Goal: Use online tool/utility: Utilize a website feature to perform a specific function

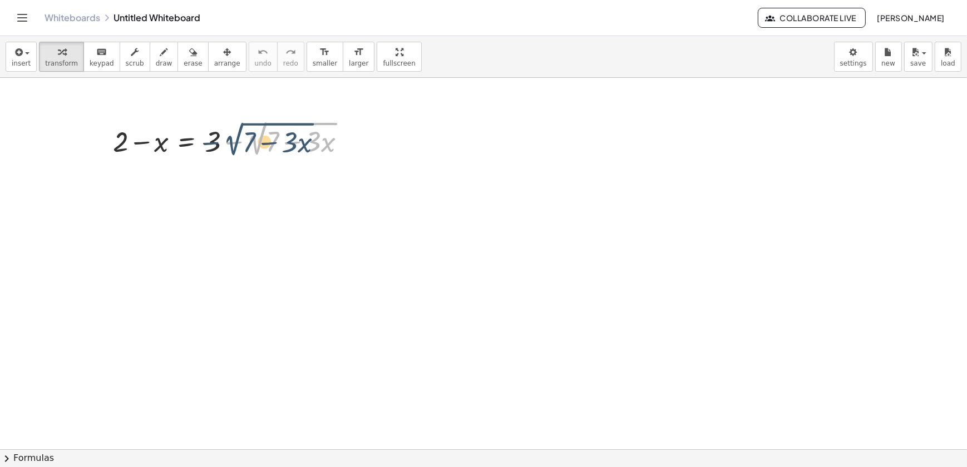
drag, startPoint x: 266, startPoint y: 137, endPoint x: 260, endPoint y: 138, distance: 6.2
click at [258, 138] on div at bounding box center [233, 139] width 253 height 42
drag, startPoint x: 224, startPoint y: 145, endPoint x: 219, endPoint y: 153, distance: 9.5
click at [219, 153] on div at bounding box center [233, 139] width 253 height 42
drag, startPoint x: 214, startPoint y: 147, endPoint x: 125, endPoint y: 150, distance: 88.5
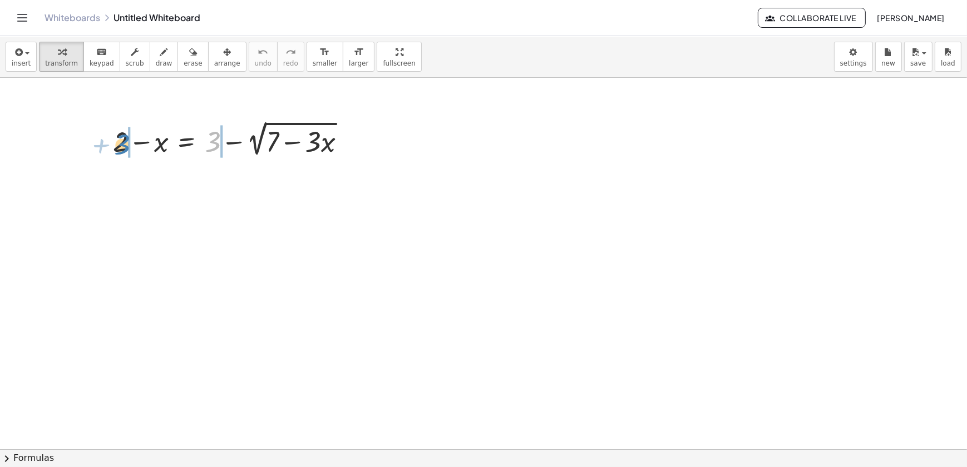
click at [124, 150] on div at bounding box center [233, 139] width 253 height 42
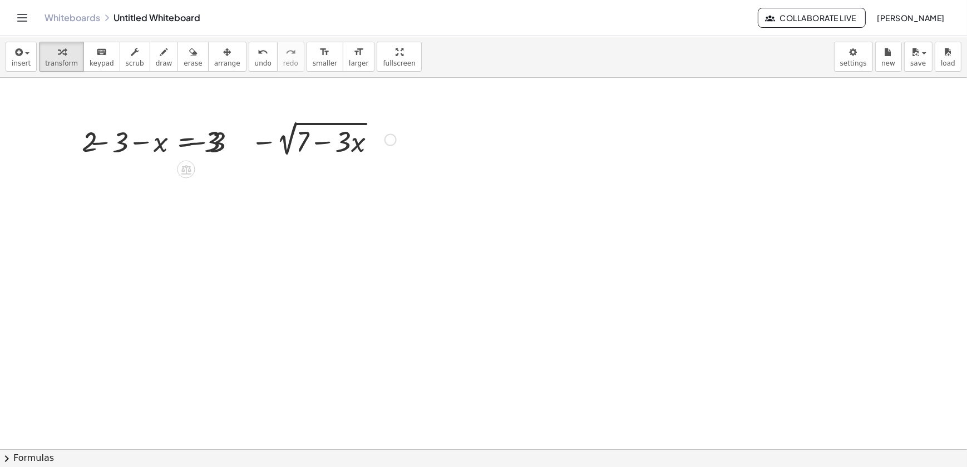
click at [132, 149] on div at bounding box center [233, 139] width 337 height 42
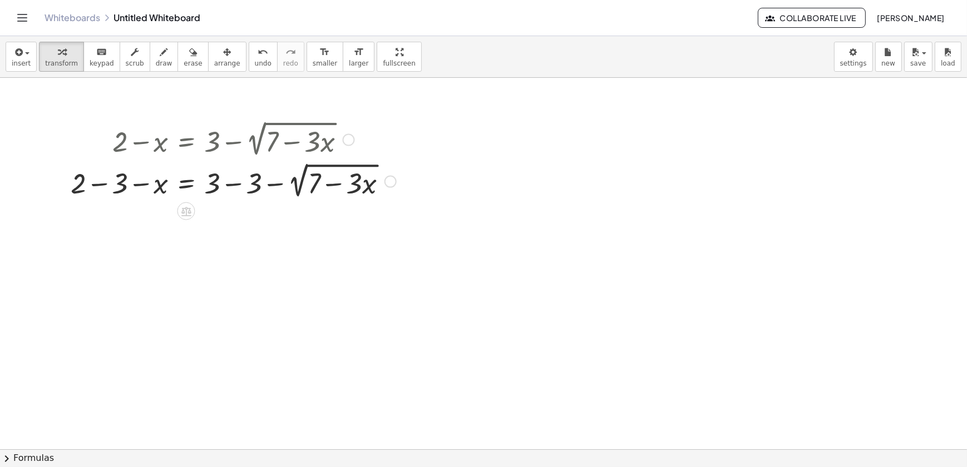
click at [102, 195] on div at bounding box center [233, 181] width 337 height 42
click at [246, 180] on div at bounding box center [242, 181] width 310 height 42
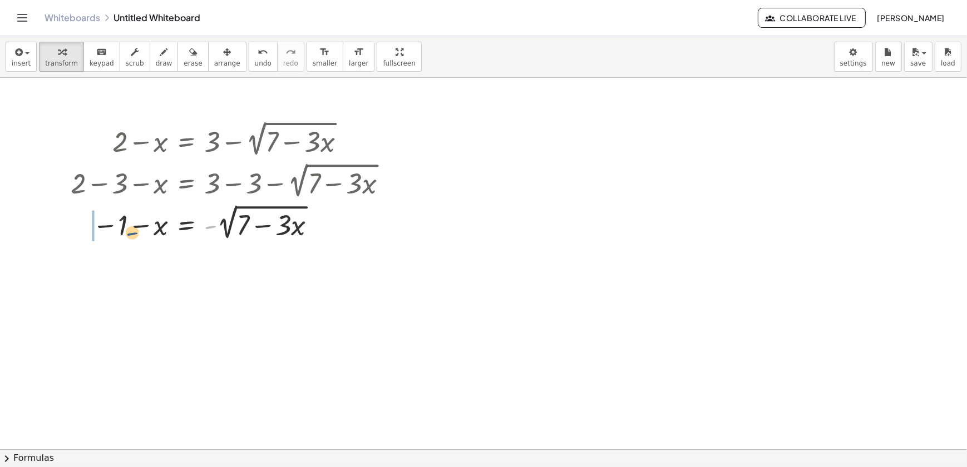
drag, startPoint x: 206, startPoint y: 228, endPoint x: 123, endPoint y: 235, distance: 83.2
click at [123, 235] on div at bounding box center [233, 222] width 337 height 42
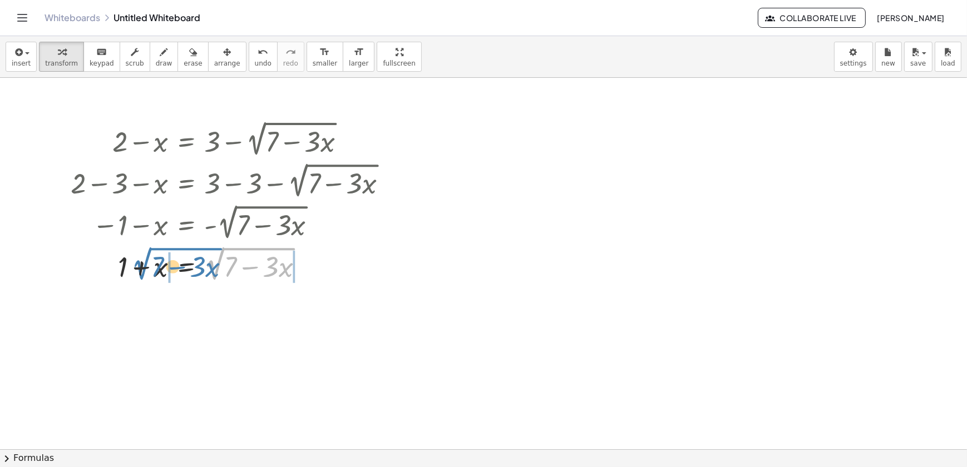
drag, startPoint x: 209, startPoint y: 274, endPoint x: 140, endPoint y: 274, distance: 69.5
click at [140, 274] on div at bounding box center [233, 264] width 337 height 42
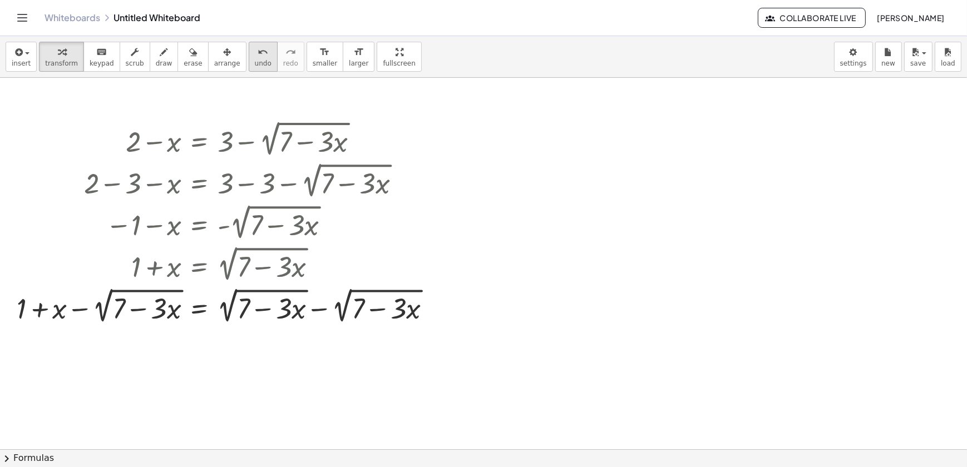
click at [255, 55] on div "undo" at bounding box center [263, 51] width 17 height 13
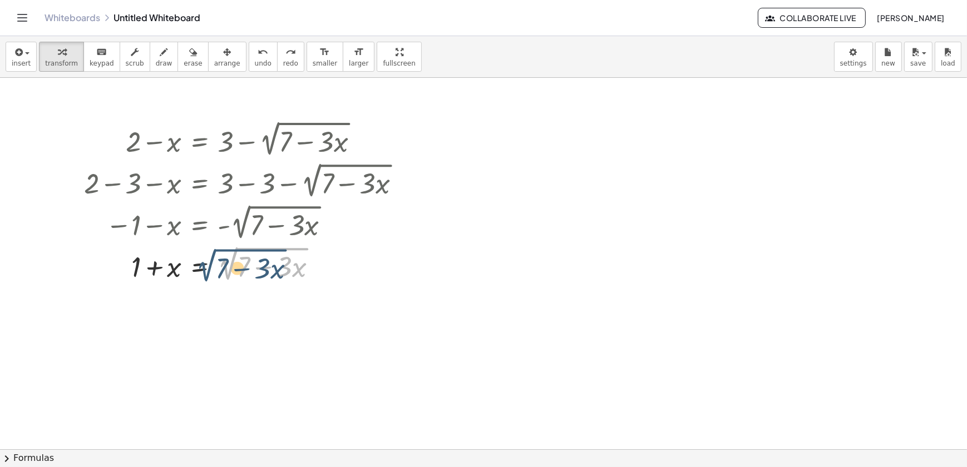
drag, startPoint x: 231, startPoint y: 255, endPoint x: 220, endPoint y: 259, distance: 11.8
click at [220, 259] on div at bounding box center [246, 264] width 337 height 42
drag, startPoint x: 231, startPoint y: 253, endPoint x: 219, endPoint y: 254, distance: 12.3
click at [219, 254] on div at bounding box center [246, 264] width 337 height 42
click at [211, 254] on div at bounding box center [246, 264] width 337 height 42
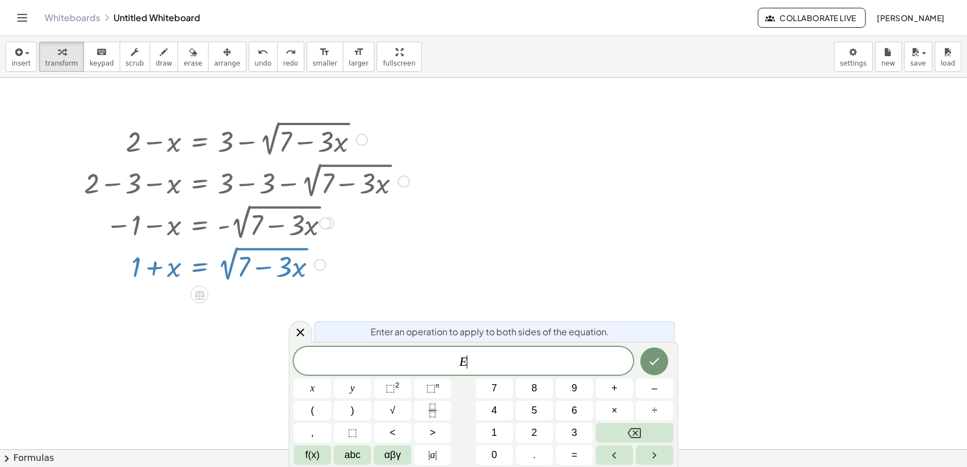
click at [225, 257] on div at bounding box center [246, 264] width 337 height 42
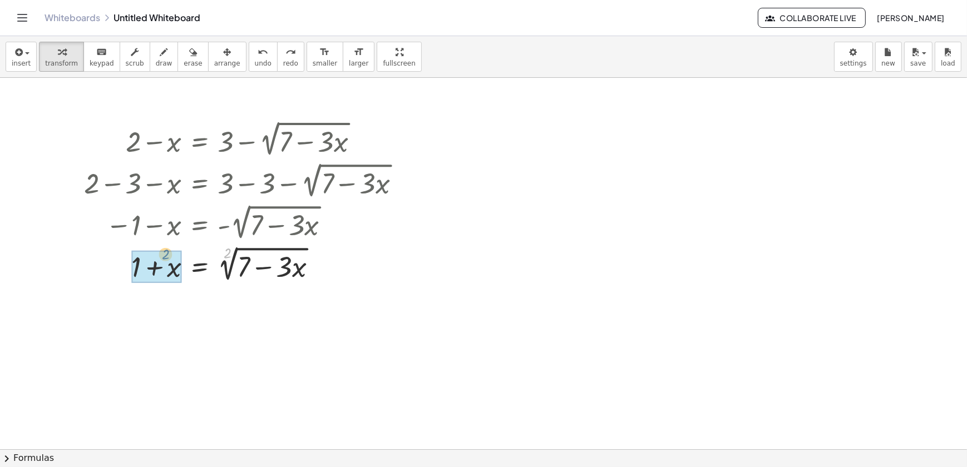
drag, startPoint x: 224, startPoint y: 260, endPoint x: 128, endPoint y: 278, distance: 97.3
click at [128, 278] on div at bounding box center [246, 264] width 337 height 42
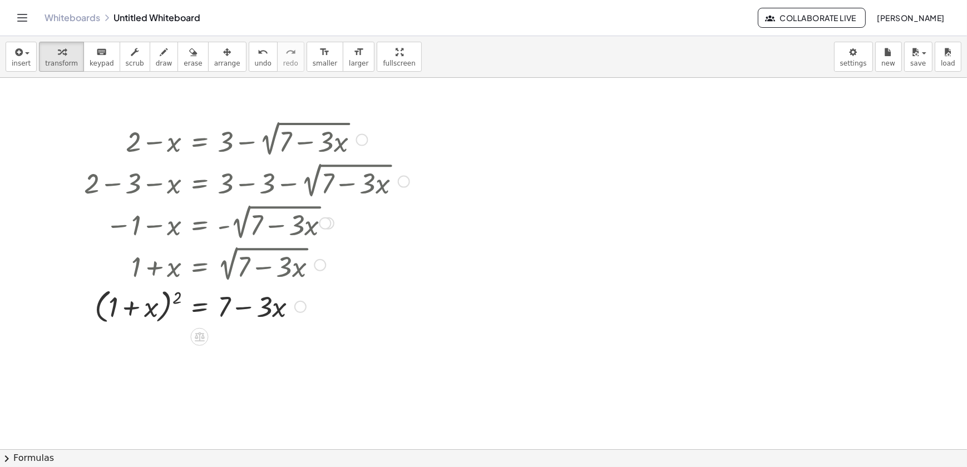
click at [166, 283] on div at bounding box center [274, 264] width 319 height 42
click at [170, 295] on div at bounding box center [246, 306] width 337 height 42
click at [167, 301] on div at bounding box center [246, 306] width 337 height 42
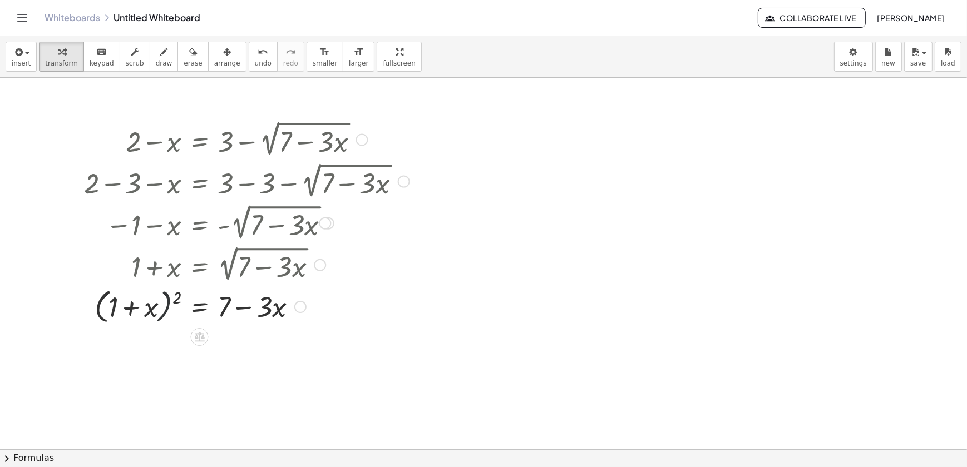
click at [167, 301] on div at bounding box center [246, 306] width 337 height 42
click at [159, 309] on div at bounding box center [246, 306] width 337 height 42
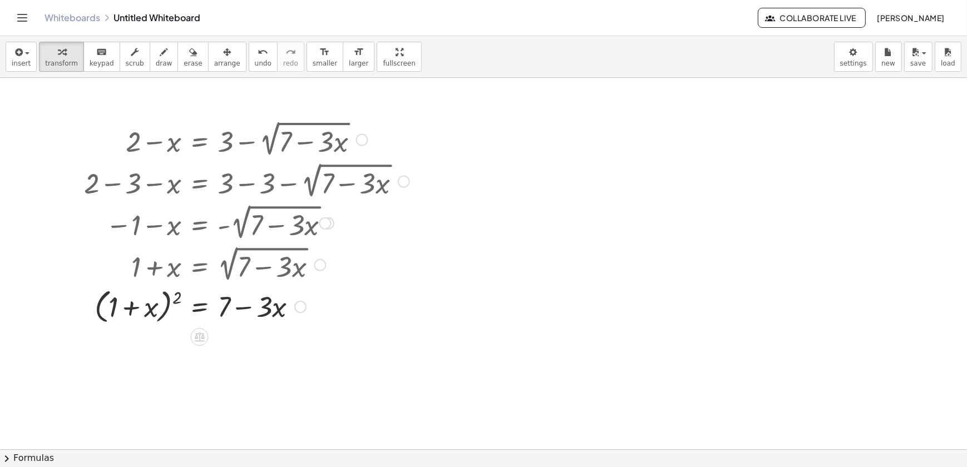
click at [159, 309] on div at bounding box center [246, 306] width 337 height 42
click at [161, 309] on div at bounding box center [246, 306] width 337 height 42
click at [169, 312] on div at bounding box center [246, 306] width 337 height 42
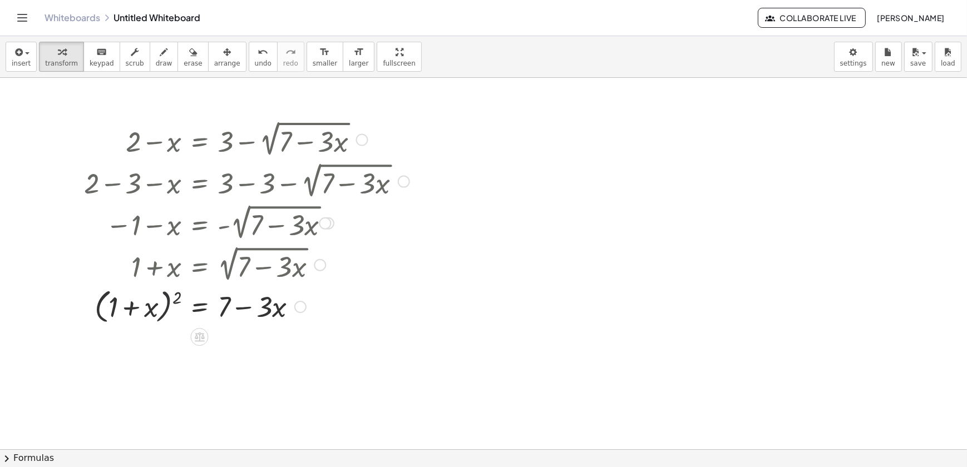
click at [169, 312] on div at bounding box center [246, 306] width 337 height 42
click at [161, 312] on div at bounding box center [246, 306] width 337 height 42
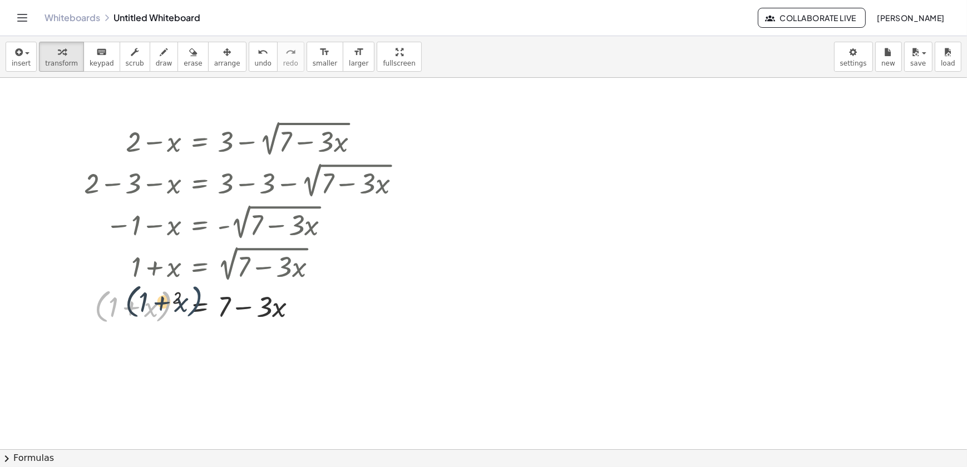
drag, startPoint x: 172, startPoint y: 312, endPoint x: 195, endPoint y: 306, distance: 23.1
click at [195, 306] on div at bounding box center [246, 306] width 337 height 42
click at [182, 294] on div at bounding box center [246, 306] width 337 height 42
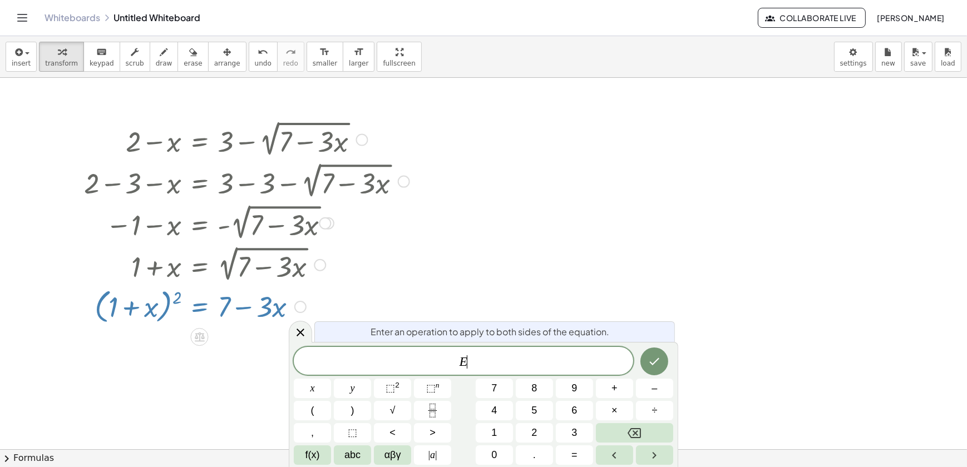
click at [182, 294] on div at bounding box center [246, 306] width 337 height 42
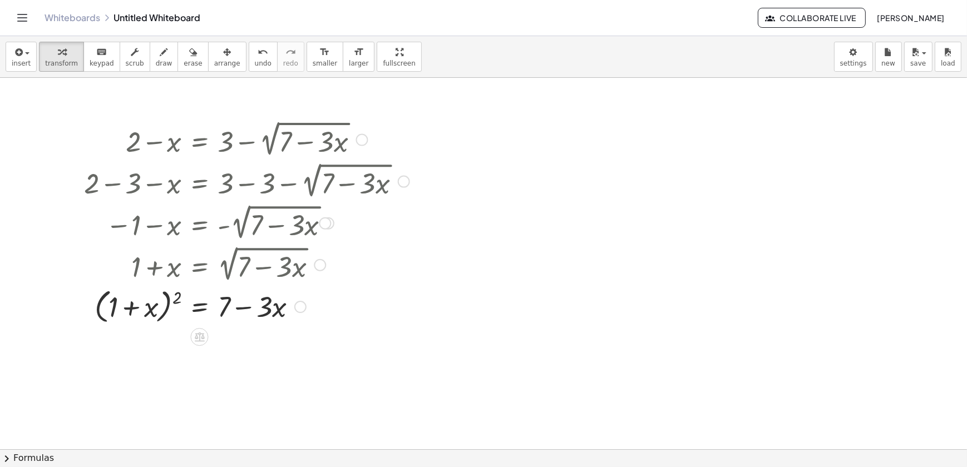
click at [177, 301] on div at bounding box center [246, 306] width 337 height 42
click at [177, 300] on div at bounding box center [246, 306] width 337 height 42
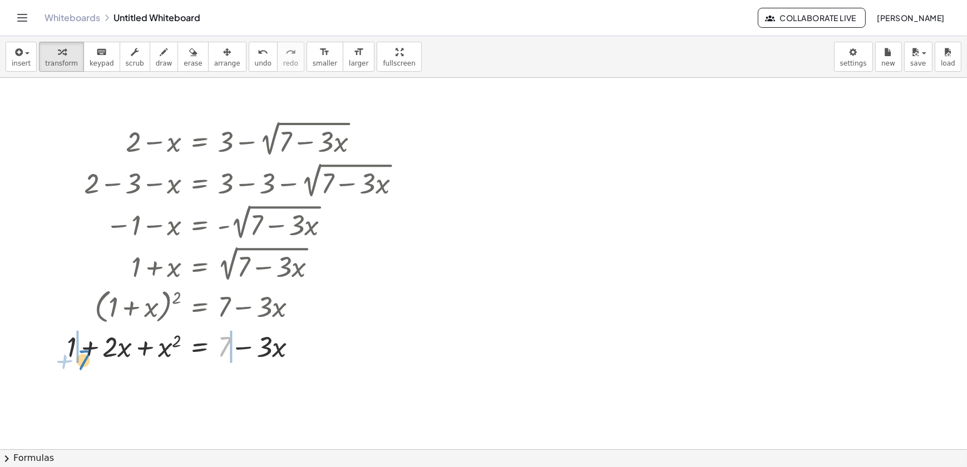
drag, startPoint x: 224, startPoint y: 349, endPoint x: 85, endPoint y: 362, distance: 139.7
click at [85, 362] on div at bounding box center [238, 346] width 354 height 38
click at [58, 345] on div at bounding box center [218, 346] width 392 height 38
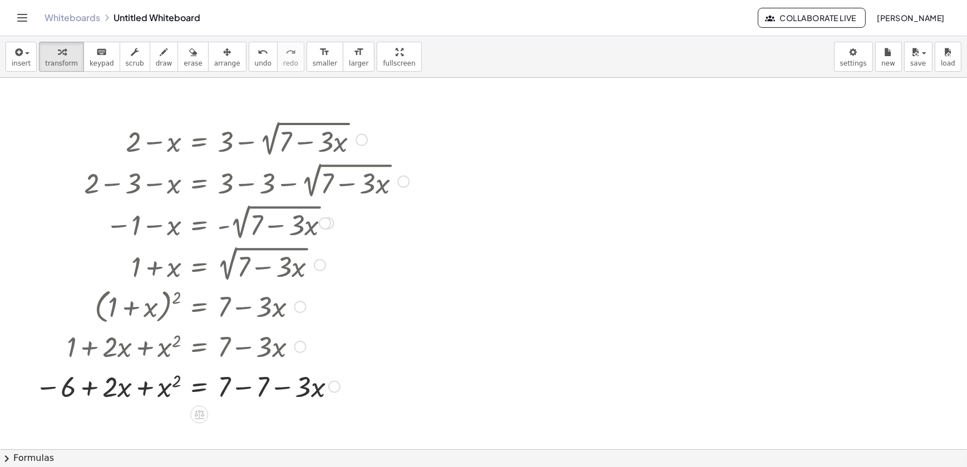
click at [269, 381] on div at bounding box center [218, 386] width 392 height 38
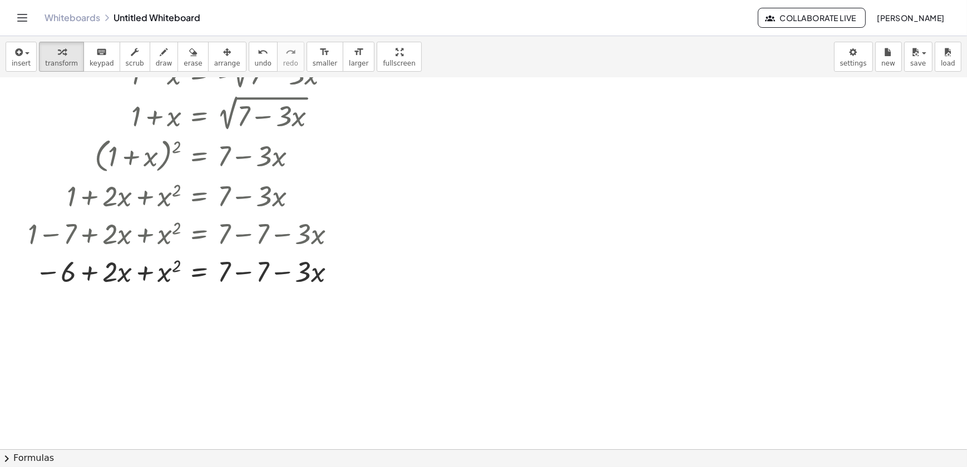
scroll to position [151, 0]
click at [245, 274] on div at bounding box center [218, 270] width 392 height 38
drag, startPoint x: 221, startPoint y: 271, endPoint x: 205, endPoint y: 288, distance: 24.0
click at [205, 288] on div at bounding box center [218, 270] width 392 height 38
click at [258, 50] on icon "undo" at bounding box center [263, 52] width 11 height 13
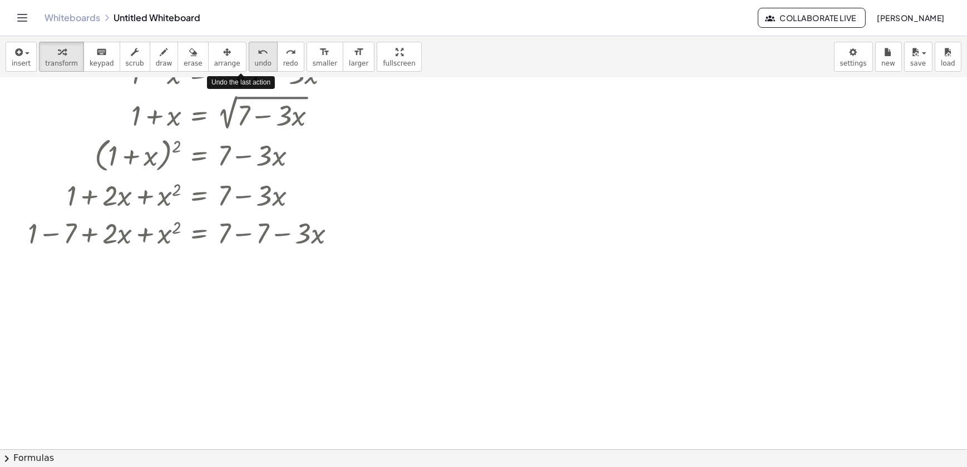
click at [258, 50] on icon "undo" at bounding box center [263, 52] width 11 height 13
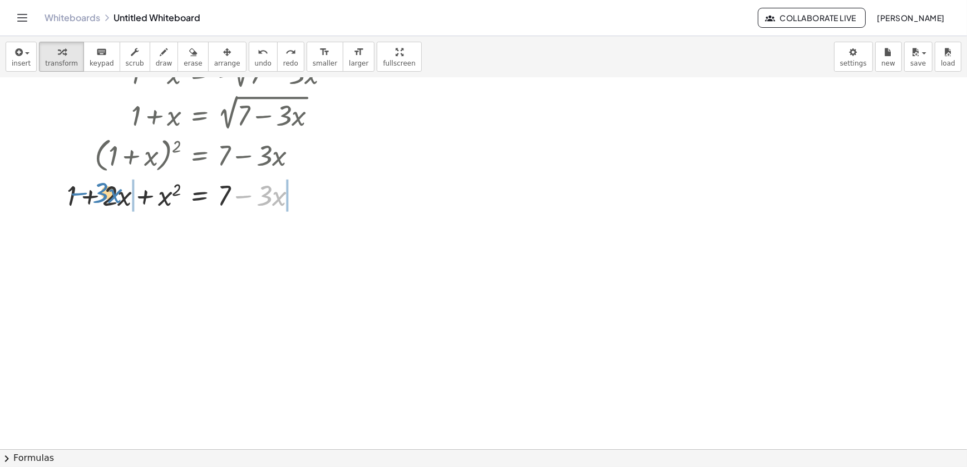
drag, startPoint x: 239, startPoint y: 197, endPoint x: 82, endPoint y: 195, distance: 156.9
click at [82, 195] on div at bounding box center [238, 195] width 354 height 38
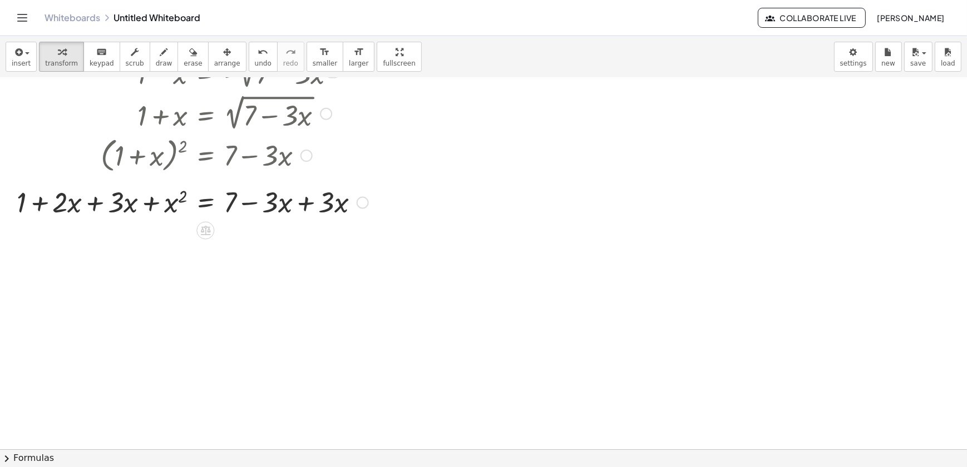
drag, startPoint x: 107, startPoint y: 204, endPoint x: 103, endPoint y: 218, distance: 15.1
click at [107, 206] on div at bounding box center [216, 195] width 410 height 38
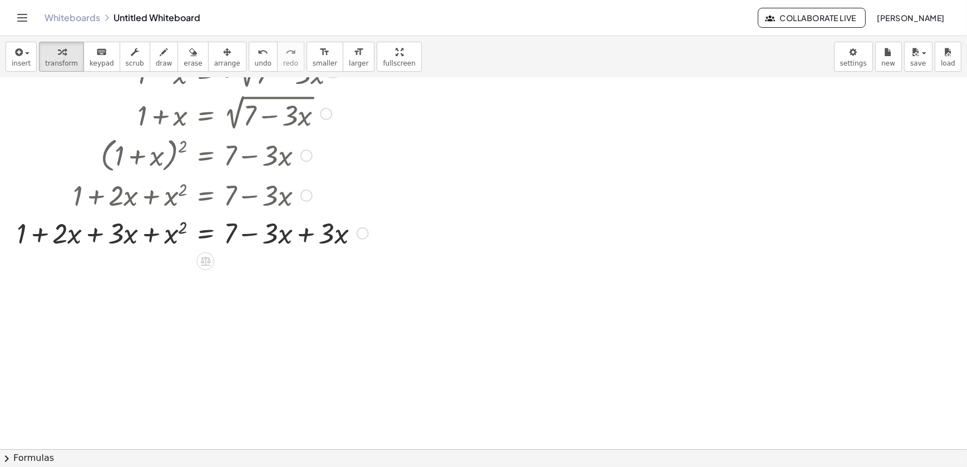
click at [99, 229] on div at bounding box center [216, 233] width 410 height 38
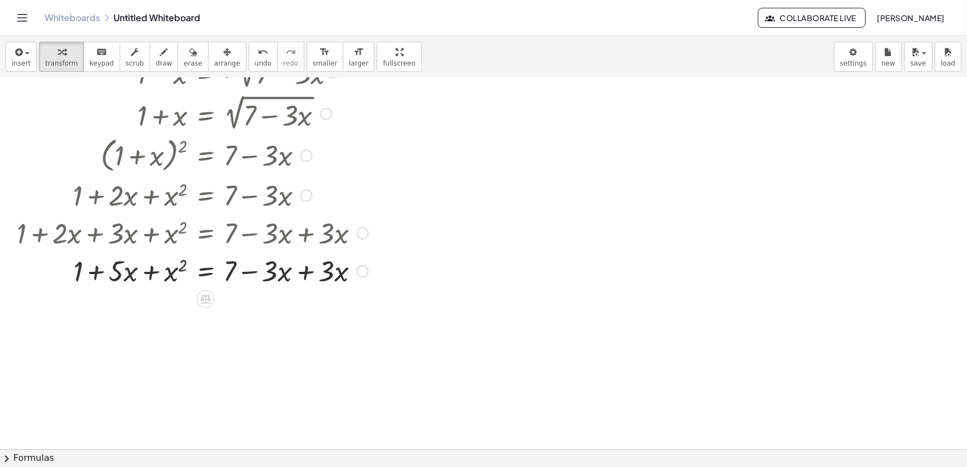
click at [295, 276] on div at bounding box center [216, 270] width 410 height 38
drag, startPoint x: 153, startPoint y: 313, endPoint x: 55, endPoint y: 316, distance: 98.5
click at [55, 316] on div at bounding box center [216, 308] width 410 height 38
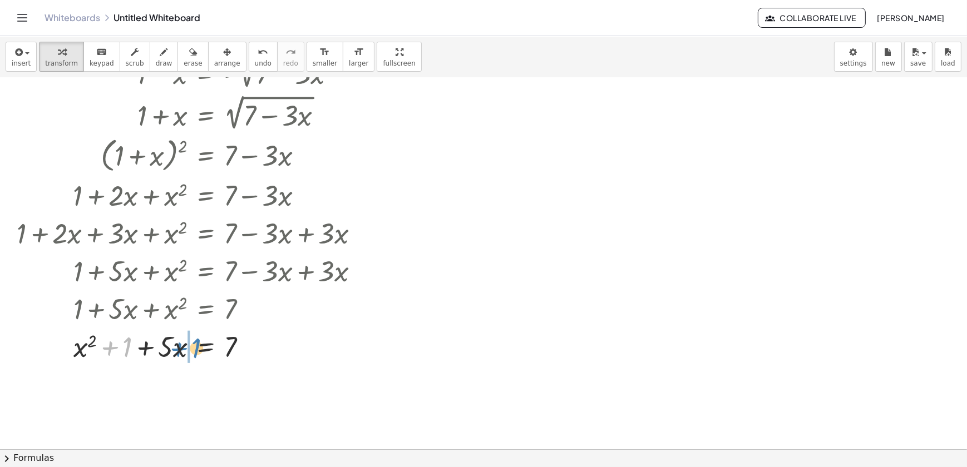
drag, startPoint x: 108, startPoint y: 343, endPoint x: 177, endPoint y: 344, distance: 69.0
click at [177, 344] on div at bounding box center [216, 346] width 410 height 38
drag, startPoint x: 211, startPoint y: 355, endPoint x: 186, endPoint y: 352, distance: 25.2
click at [186, 352] on div at bounding box center [216, 346] width 410 height 38
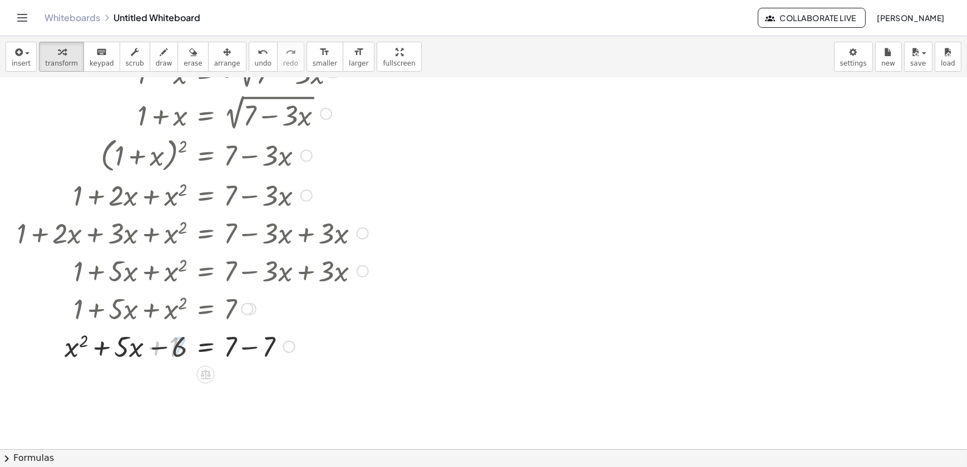
click at [250, 353] on div at bounding box center [216, 346] width 410 height 38
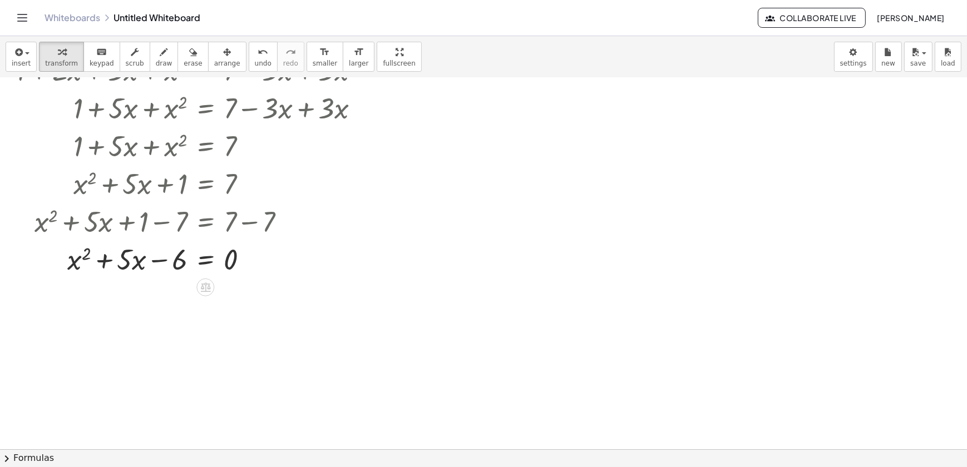
scroll to position [354, 0]
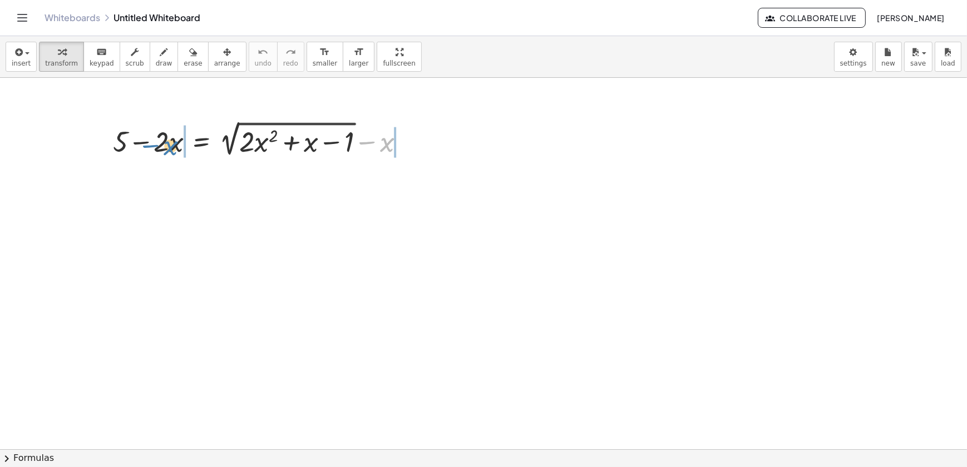
drag, startPoint x: 323, startPoint y: 170, endPoint x: 152, endPoint y: 150, distance: 171.9
click at [152, 150] on div at bounding box center [262, 139] width 311 height 42
click at [171, 150] on div at bounding box center [263, 139] width 392 height 42
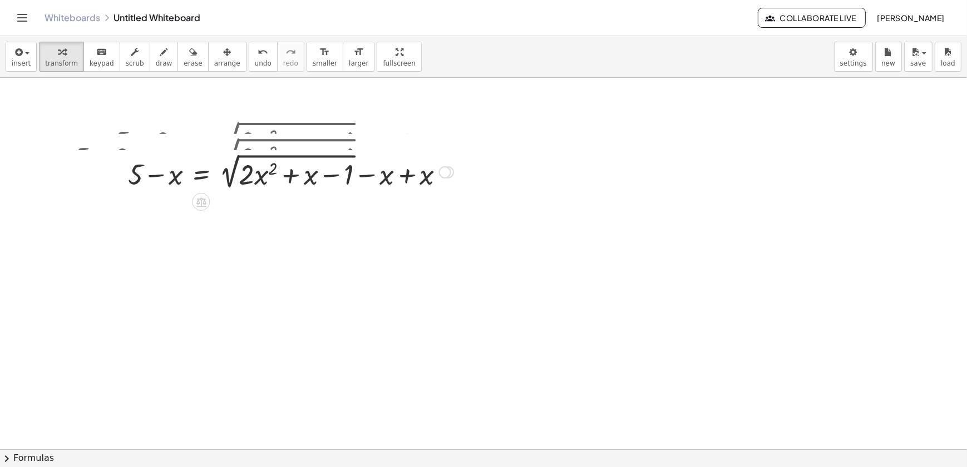
click at [201, 140] on div "+ 5 − · 2 · x = + 2 √ ( + · 2 · x 2 + x − 1 ) − x + 5 − · 2 · x + x = + 2 √ ( +…" at bounding box center [201, 140] width 0 height 0
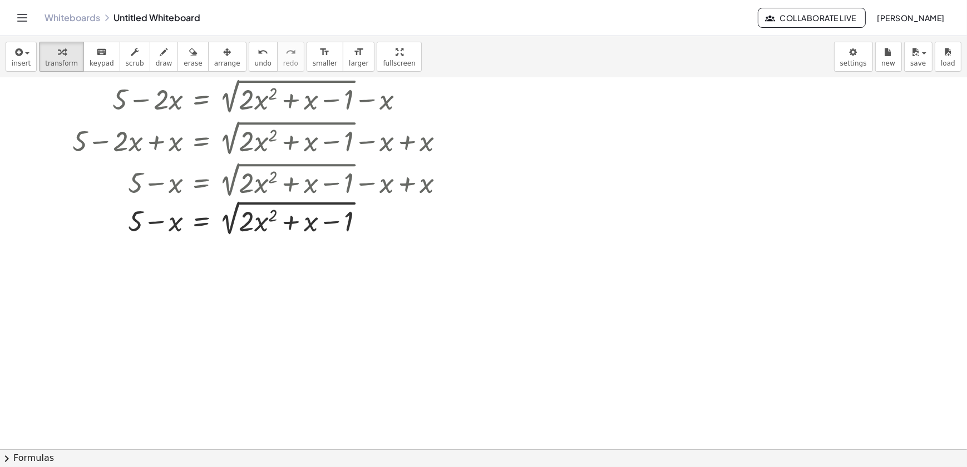
scroll to position [101, 0]
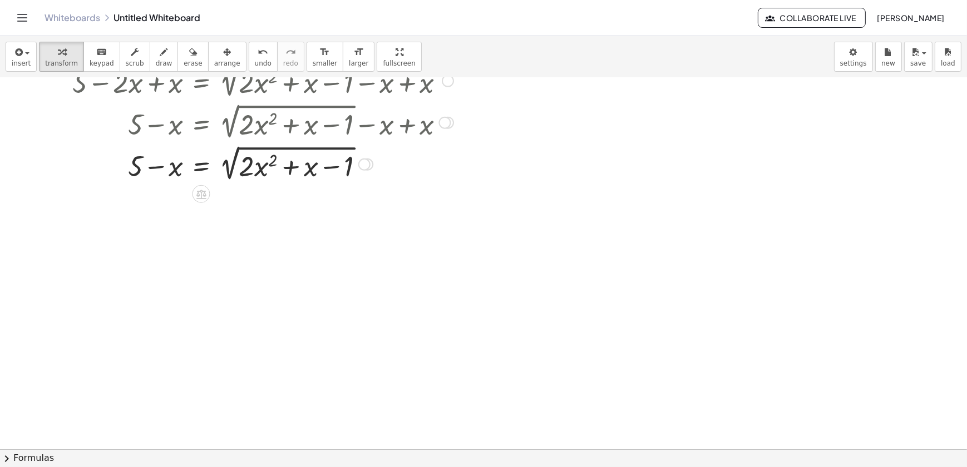
click at [230, 167] on div at bounding box center [263, 163] width 392 height 42
drag, startPoint x: 289, startPoint y: 167, endPoint x: 302, endPoint y: 165, distance: 13.0
click at [302, 165] on div at bounding box center [263, 163] width 392 height 42
click at [252, 144] on div at bounding box center [263, 163] width 392 height 42
click at [266, 149] on div at bounding box center [263, 163] width 392 height 42
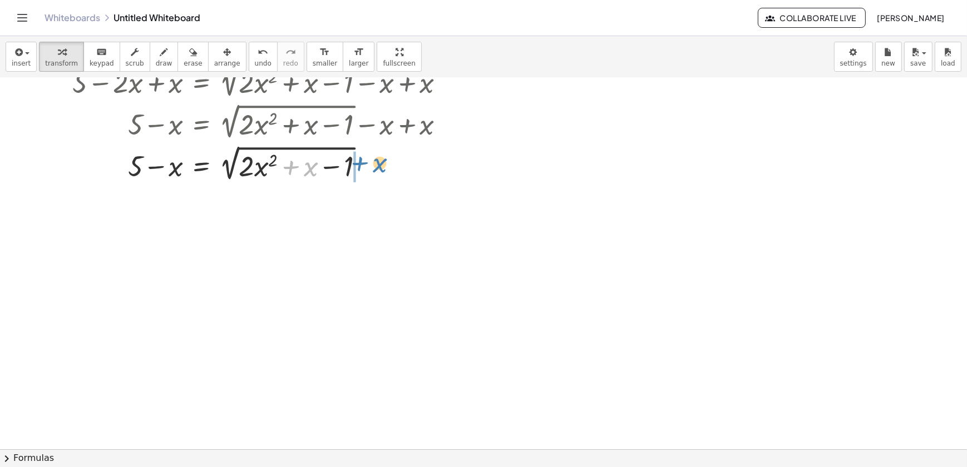
drag, startPoint x: 294, startPoint y: 170, endPoint x: 362, endPoint y: 166, distance: 68.0
click at [362, 166] on div at bounding box center [263, 163] width 392 height 42
click at [258, 50] on icon "undo" at bounding box center [263, 52] width 11 height 13
click at [243, 145] on div at bounding box center [263, 163] width 392 height 42
click at [241, 144] on div at bounding box center [263, 163] width 392 height 42
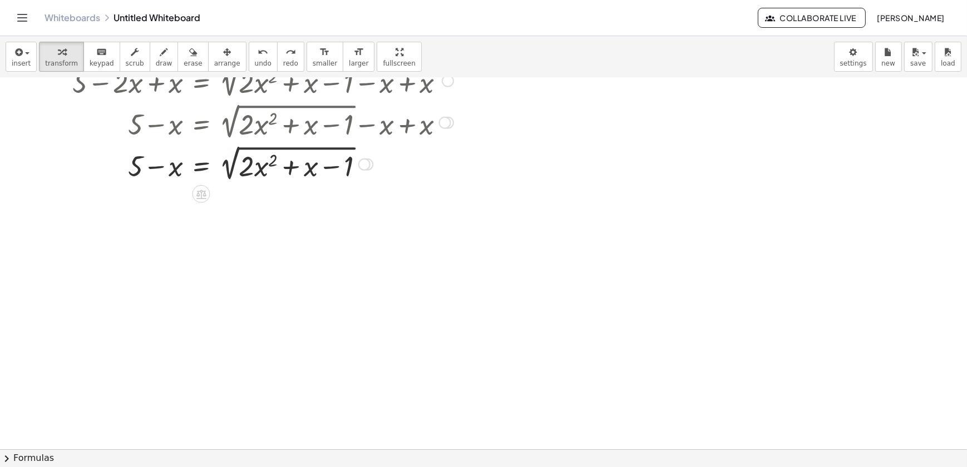
drag, startPoint x: 235, startPoint y: 167, endPoint x: 243, endPoint y: 171, distance: 9.2
click at [242, 171] on div at bounding box center [263, 163] width 392 height 42
drag, startPoint x: 247, startPoint y: 171, endPoint x: 253, endPoint y: 176, distance: 8.3
click at [253, 176] on div at bounding box center [263, 163] width 392 height 42
drag, startPoint x: 235, startPoint y: 150, endPoint x: 244, endPoint y: 161, distance: 13.9
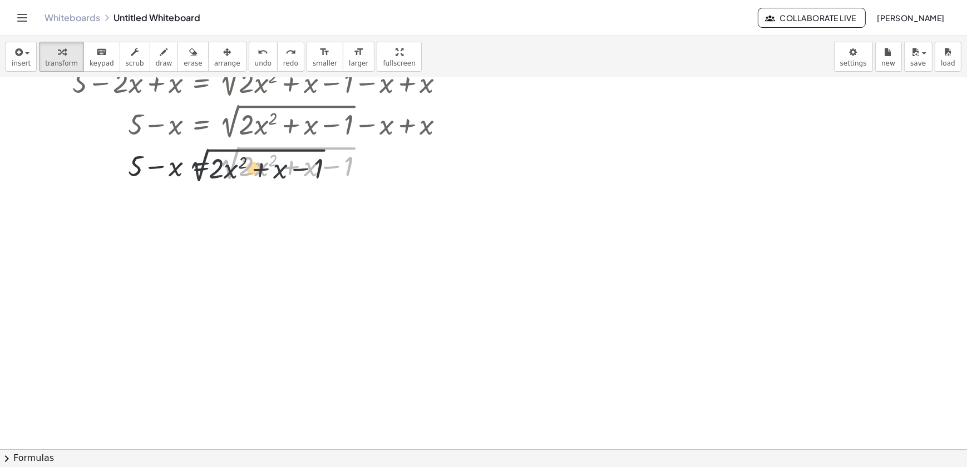
click at [244, 161] on div at bounding box center [263, 163] width 392 height 42
drag, startPoint x: 225, startPoint y: 161, endPoint x: 231, endPoint y: 162, distance: 5.7
click at [231, 162] on div at bounding box center [263, 163] width 392 height 42
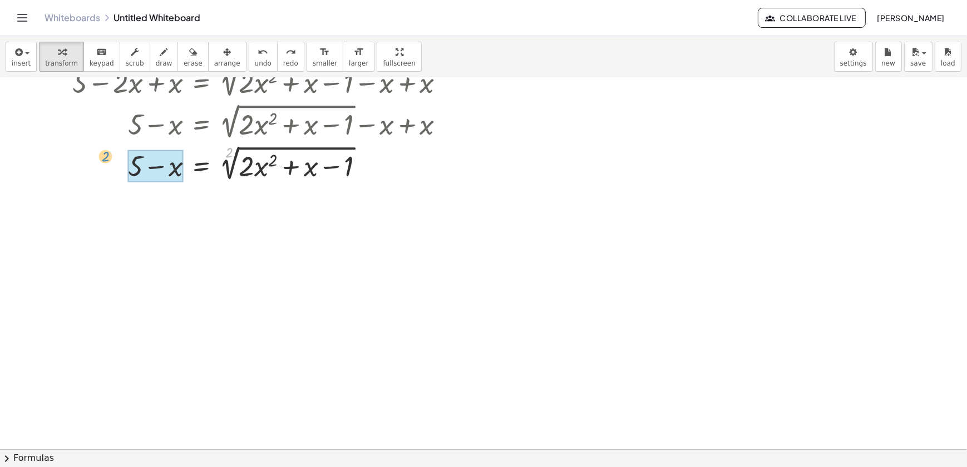
drag, startPoint x: 227, startPoint y: 147, endPoint x: 142, endPoint y: 156, distance: 85.0
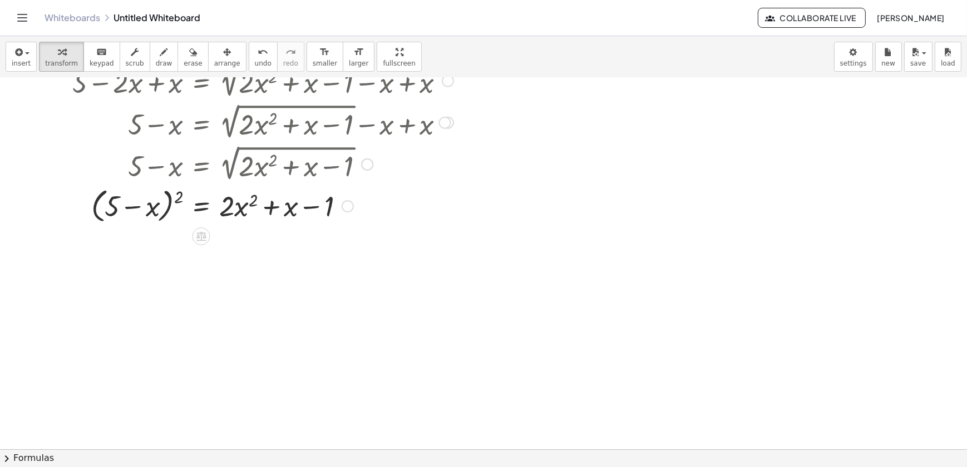
click at [166, 212] on div at bounding box center [263, 205] width 392 height 42
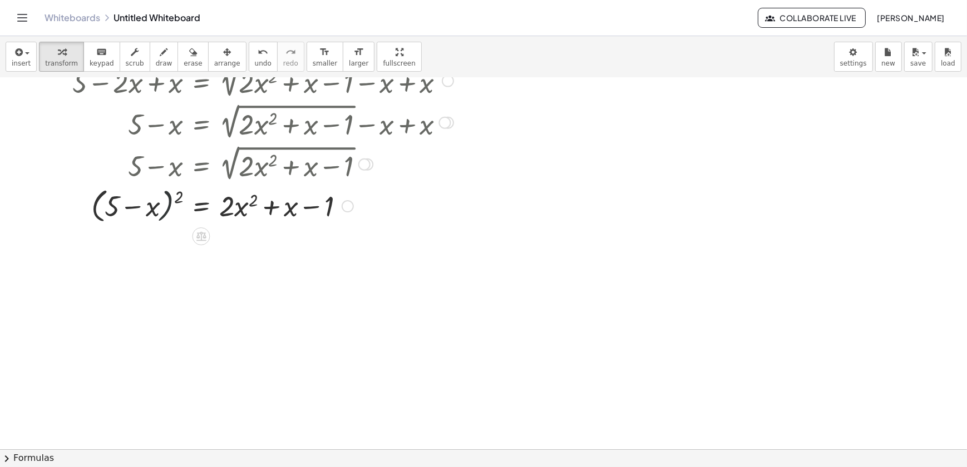
click at [166, 212] on div at bounding box center [263, 205] width 392 height 42
click at [165, 200] on div at bounding box center [263, 205] width 392 height 42
click at [179, 197] on div at bounding box center [263, 205] width 392 height 42
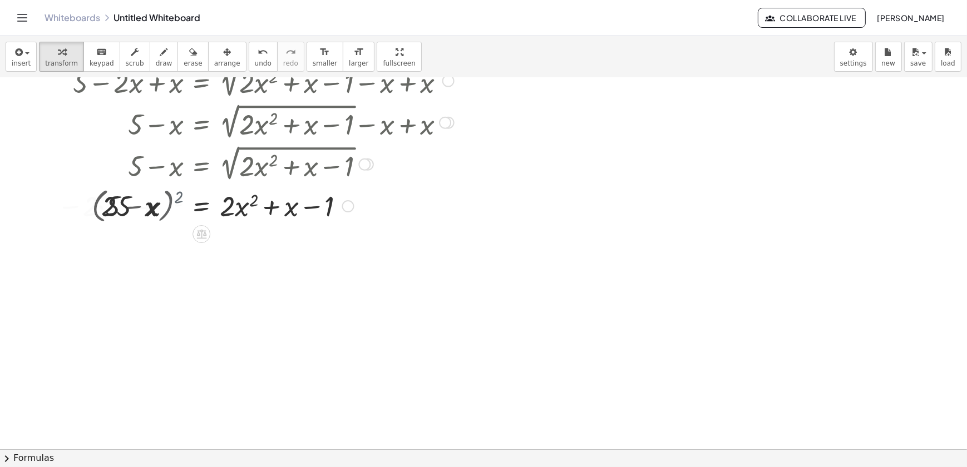
click at [179, 197] on div at bounding box center [240, 205] width 438 height 38
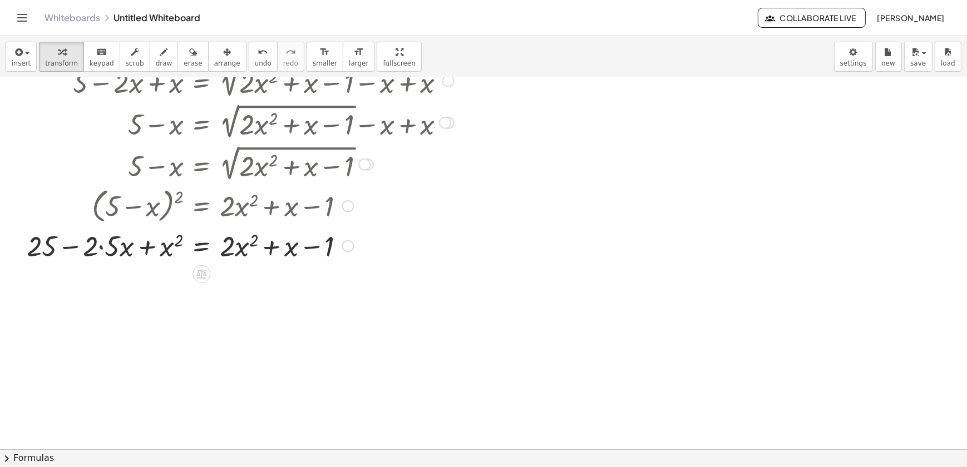
click at [48, 245] on div at bounding box center [240, 245] width 438 height 38
click at [119, 257] on div at bounding box center [240, 245] width 438 height 38
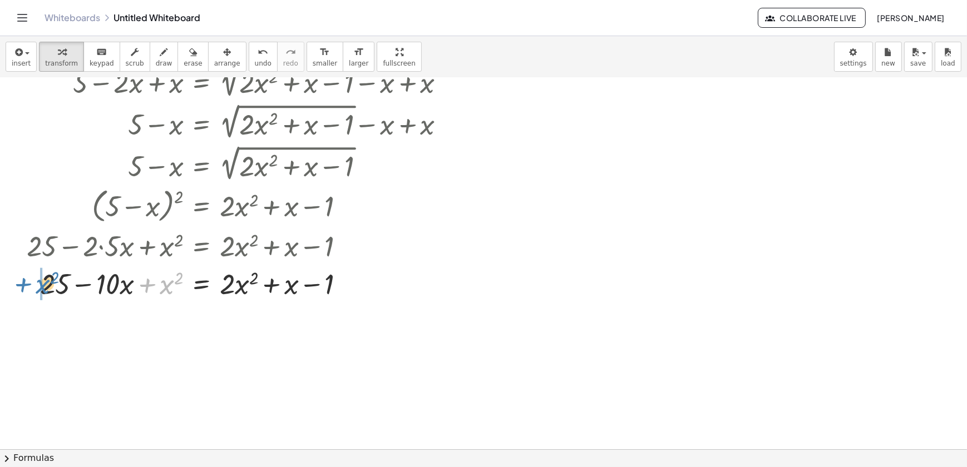
drag, startPoint x: 145, startPoint y: 281, endPoint x: 19, endPoint y: 280, distance: 126.3
click at [19, 280] on div "+ 5 − · 2 · x = + 2 √ ( + · 2 · x 2 + x − 1 ) − x + 5 − · 2 · x + x = + 2 √ ( +…" at bounding box center [236, 159] width 452 height 290
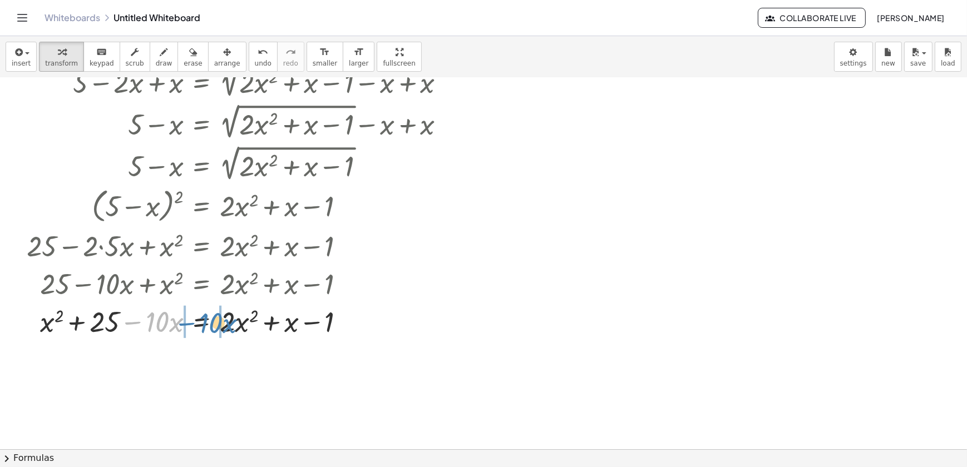
drag, startPoint x: 131, startPoint y: 325, endPoint x: 184, endPoint y: 326, distance: 53.4
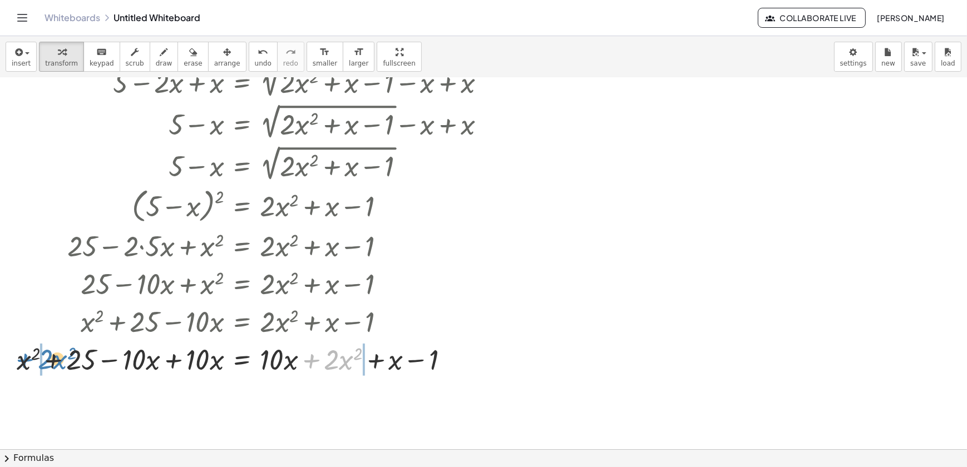
drag, startPoint x: 311, startPoint y: 364, endPoint x: 24, endPoint y: 363, distance: 287.0
click at [24, 363] on div at bounding box center [255, 359] width 488 height 38
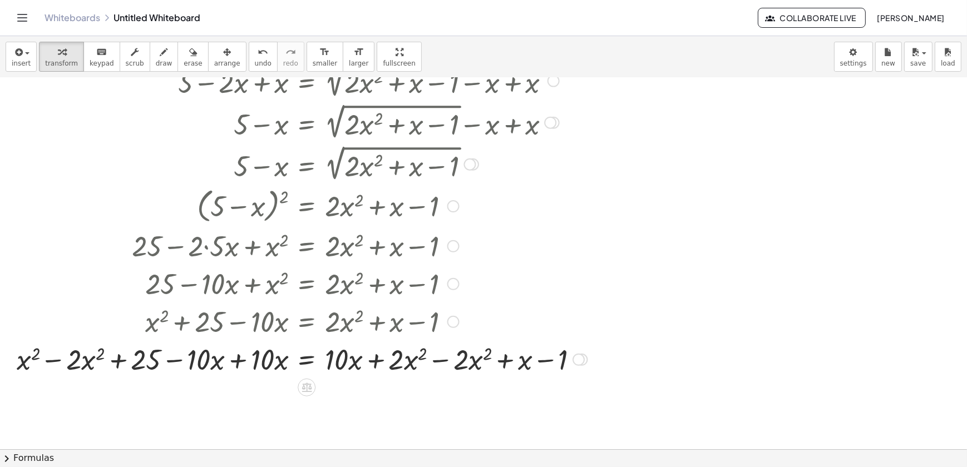
click at [65, 362] on div at bounding box center [302, 359] width 582 height 38
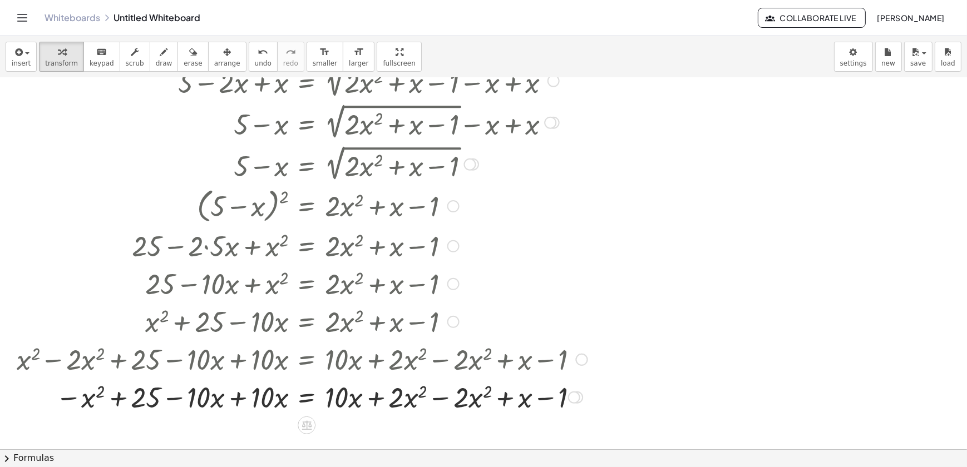
click at [246, 402] on div at bounding box center [302, 397] width 582 height 38
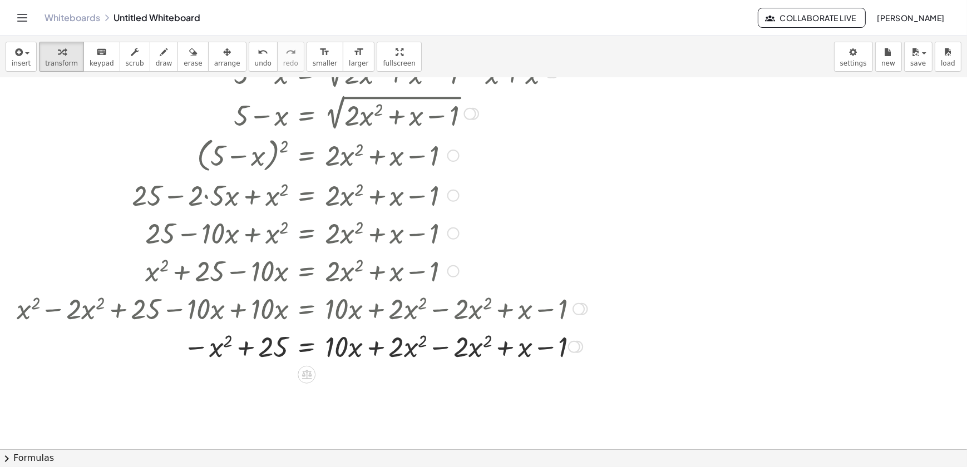
click at [443, 349] on div at bounding box center [302, 346] width 582 height 38
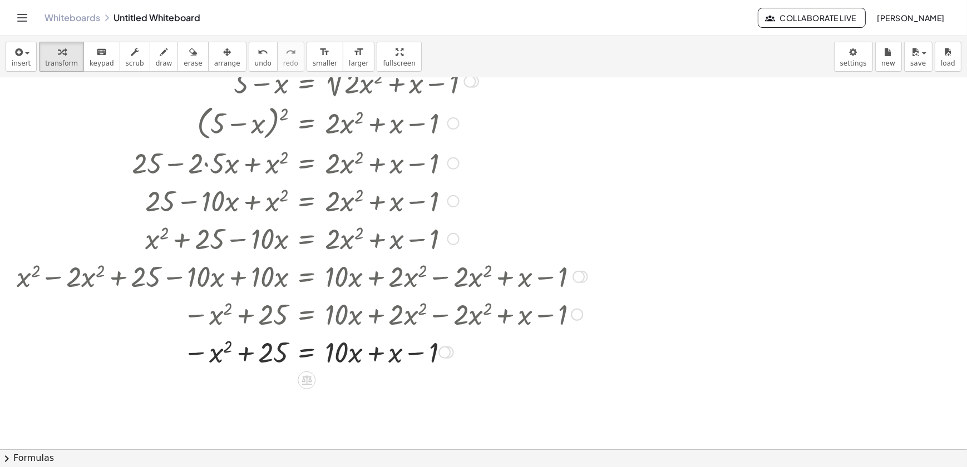
scroll to position [202, 0]
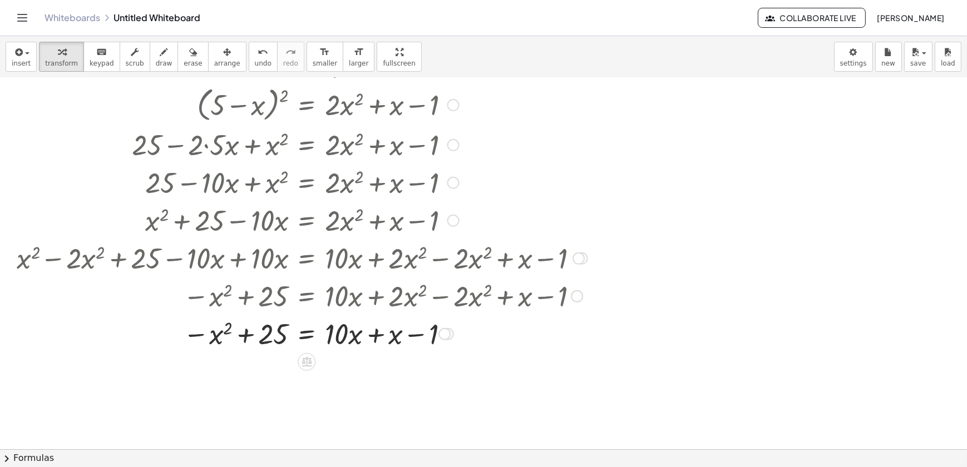
click at [376, 325] on div at bounding box center [302, 333] width 582 height 38
drag, startPoint x: 372, startPoint y: 374, endPoint x: 299, endPoint y: 379, distance: 73.6
click at [299, 379] on div at bounding box center [302, 371] width 582 height 38
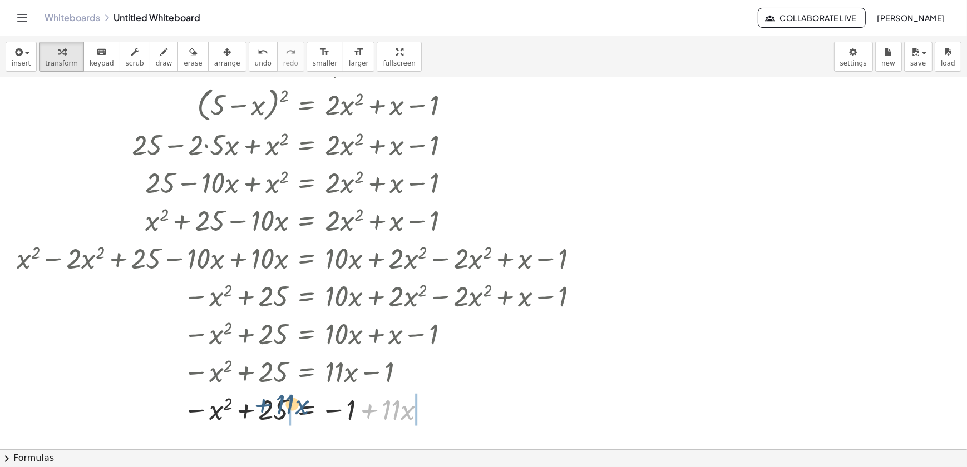
drag, startPoint x: 369, startPoint y: 409, endPoint x: 255, endPoint y: 403, distance: 114.7
click at [255, 403] on div at bounding box center [302, 409] width 582 height 38
click at [252, 406] on div at bounding box center [302, 409] width 582 height 38
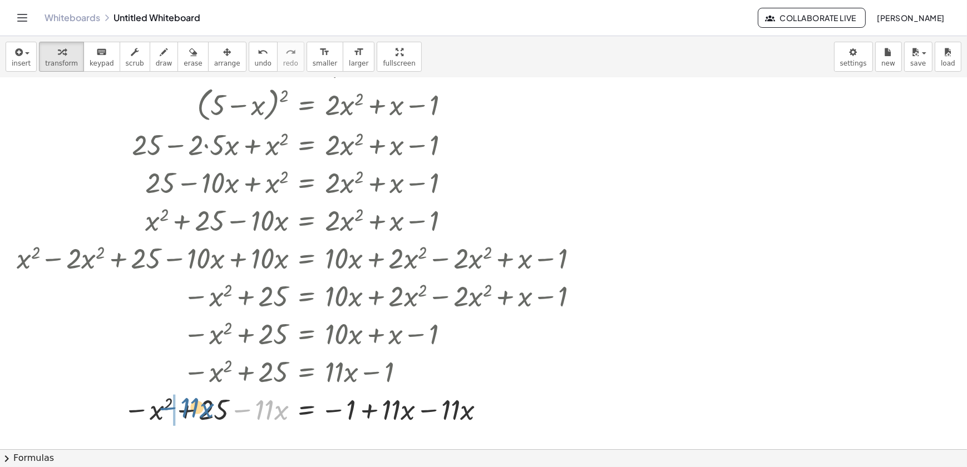
drag, startPoint x: 244, startPoint y: 409, endPoint x: 167, endPoint y: 407, distance: 76.8
click at [167, 407] on div at bounding box center [302, 409] width 582 height 38
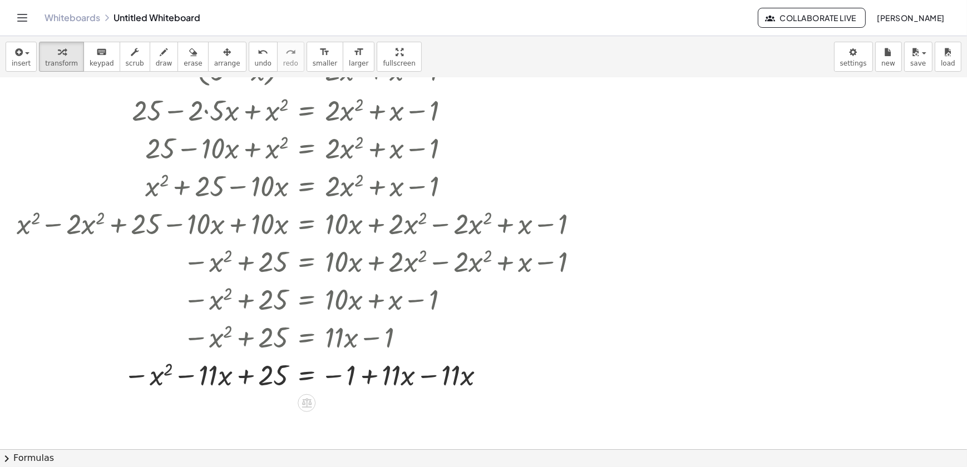
scroll to position [253, 0]
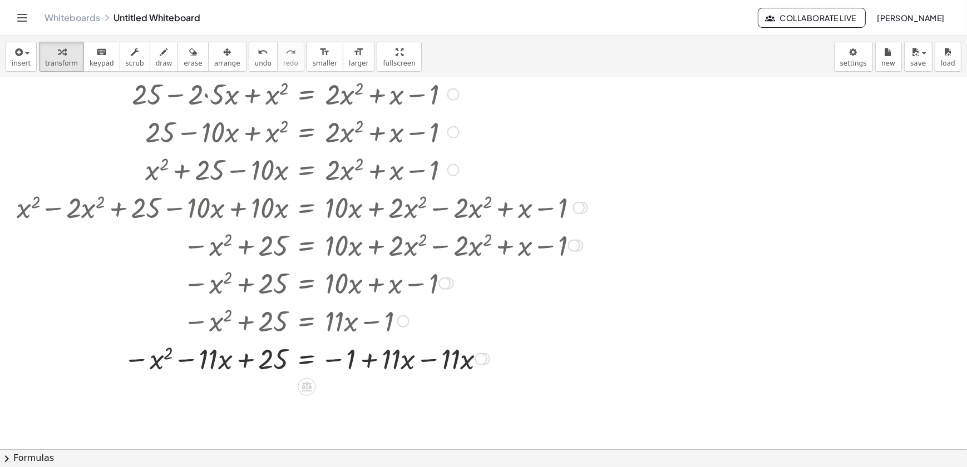
click at [423, 352] on div at bounding box center [302, 358] width 582 height 38
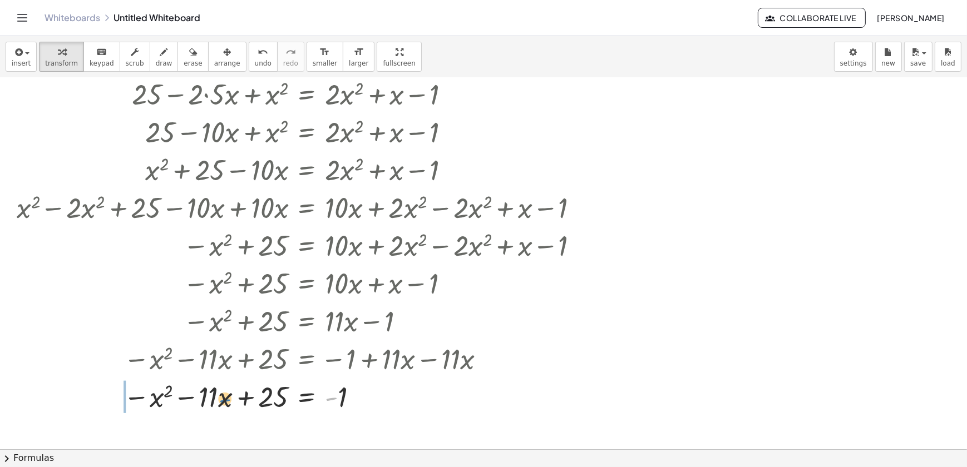
drag, startPoint x: 332, startPoint y: 399, endPoint x: 224, endPoint y: 400, distance: 107.9
click at [224, 400] on div at bounding box center [302, 396] width 582 height 38
drag, startPoint x: 323, startPoint y: 404, endPoint x: 295, endPoint y: 412, distance: 28.3
click at [295, 412] on div at bounding box center [302, 396] width 582 height 38
drag, startPoint x: 326, startPoint y: 401, endPoint x: 269, endPoint y: 415, distance: 59.6
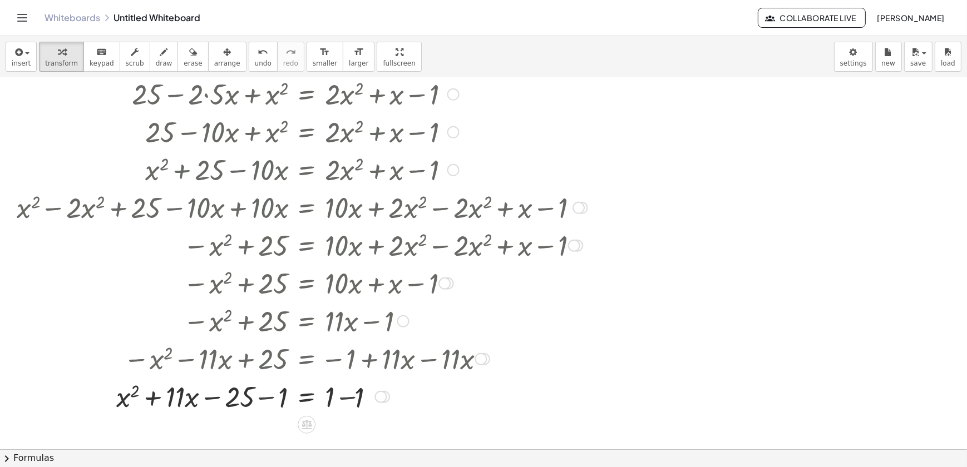
click at [281, 406] on div at bounding box center [302, 396] width 582 height 38
click at [375, 404] on div at bounding box center [302, 396] width 582 height 38
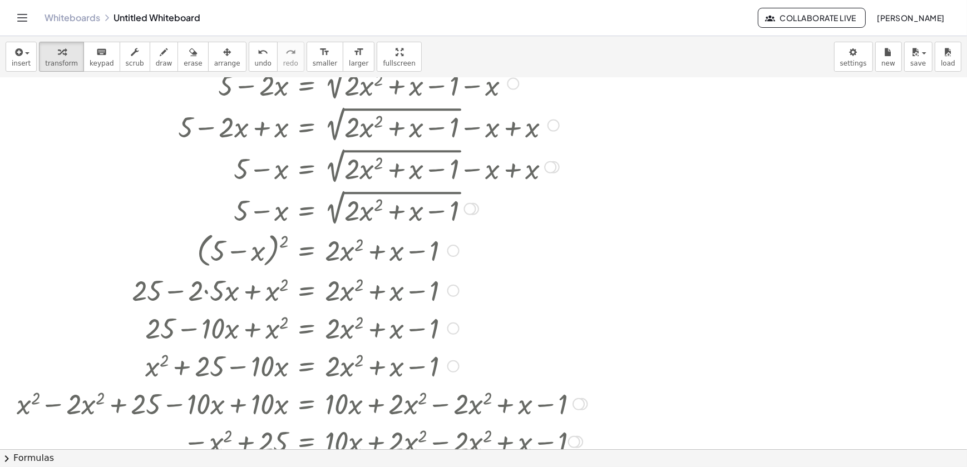
scroll to position [0, 0]
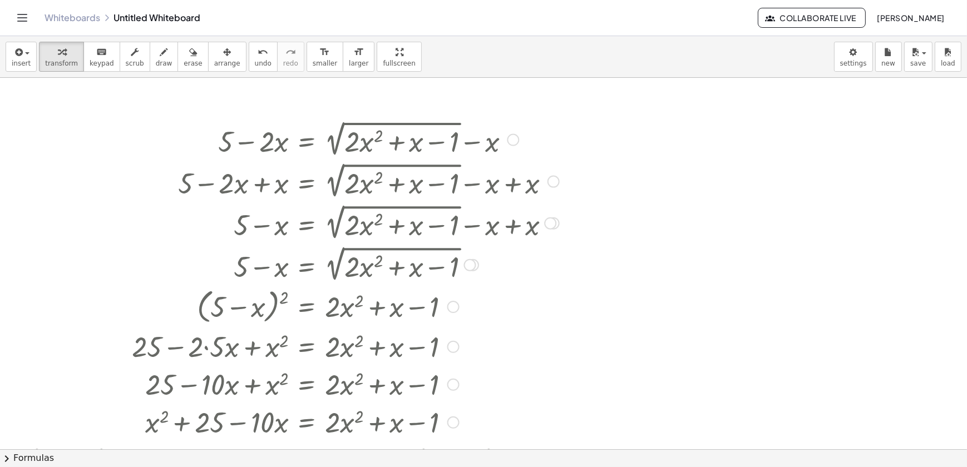
click at [513, 142] on div at bounding box center [513, 139] width 12 height 12
click at [545, 126] on span "Go back to this line" at bounding box center [569, 122] width 66 height 9
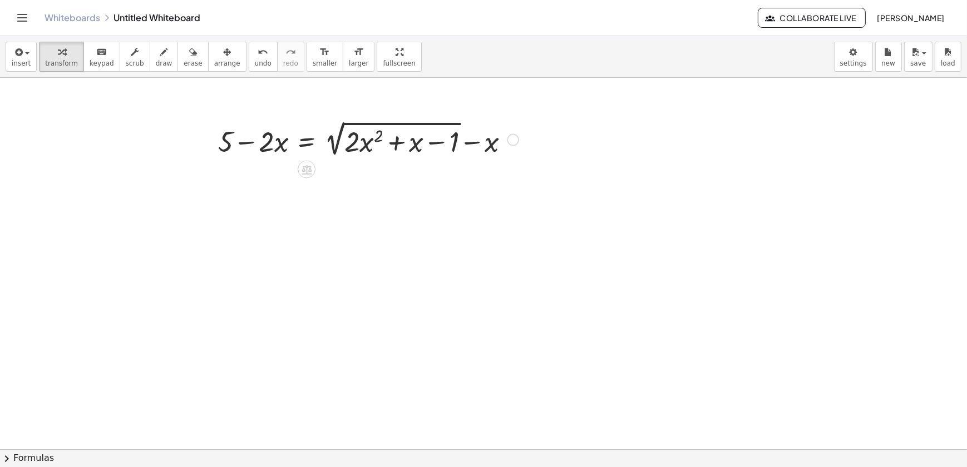
click at [513, 141] on div "Go back to this line Copy line as LaTeX Copy derivation as LaTeX" at bounding box center [513, 139] width 12 height 12
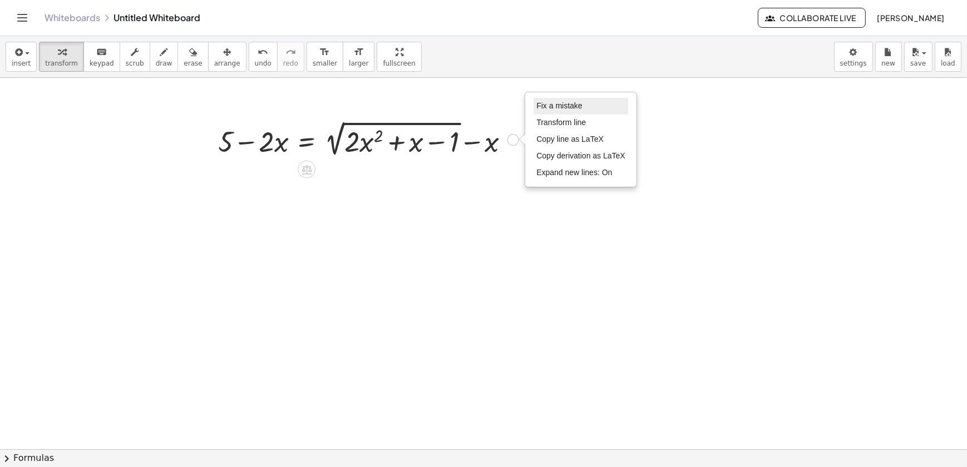
click at [549, 110] on span "Fix a mistake" at bounding box center [559, 105] width 46 height 9
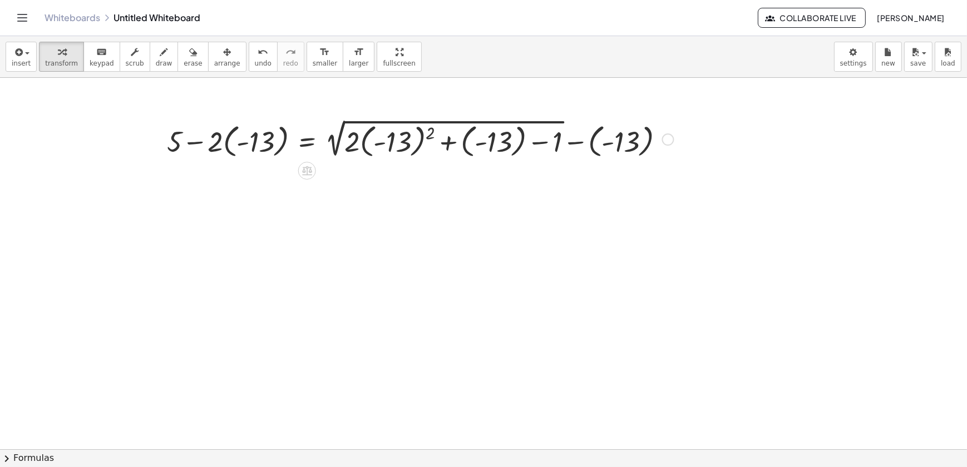
click at [434, 150] on div at bounding box center [420, 138] width 518 height 44
click at [434, 150] on div at bounding box center [399, 138] width 477 height 44
click at [417, 150] on div at bounding box center [420, 138] width 518 height 44
click at [417, 150] on div at bounding box center [420, 138] width 518 height 43
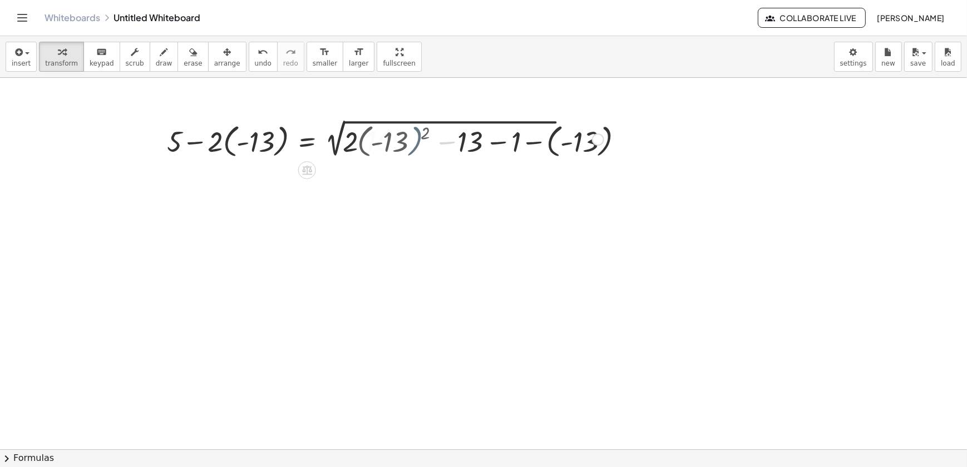
click at [417, 150] on div at bounding box center [420, 138] width 518 height 43
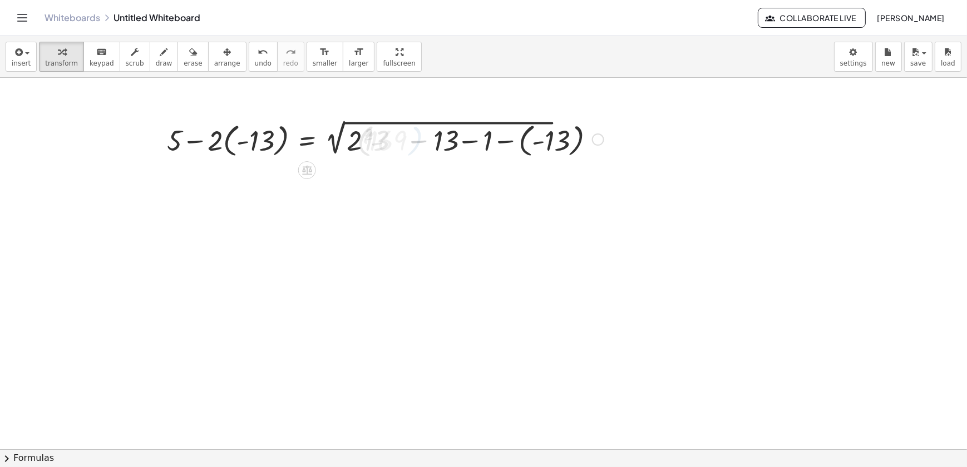
click at [417, 150] on div at bounding box center [420, 138] width 518 height 43
click at [307, 140] on div "+ 5 − · 2 · ( - 13 ) = + 2 √ ( + · 2 · ( - 13 ) 2 + ( - 13 ) − 1 ) − ( - 13 ) −…" at bounding box center [307, 140] width 0 height 0
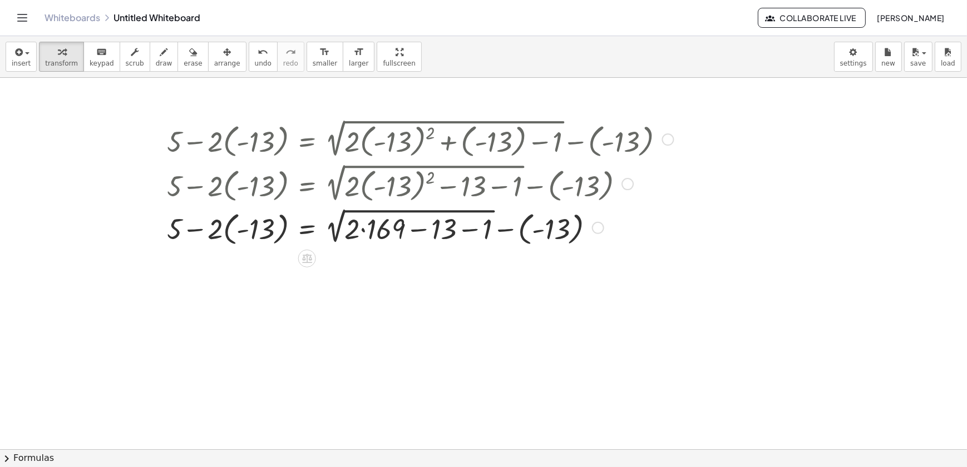
click at [472, 230] on div at bounding box center [420, 226] width 518 height 43
click at [411, 235] on div at bounding box center [420, 226] width 518 height 43
click at [307, 140] on div "+ 5 − · 2 · ( - 13 ) = + 2 √ ( + · 2 · ( - 13 ) 2 + ( - 13 ) − 1 ) − ( - 13 ) +…" at bounding box center [307, 140] width 0 height 0
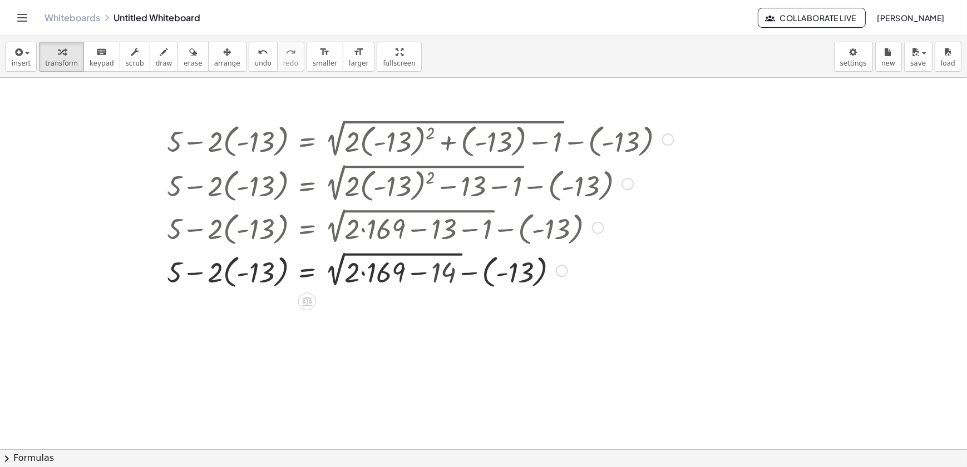
click at [424, 280] on div at bounding box center [420, 269] width 518 height 43
click at [366, 278] on div at bounding box center [420, 269] width 518 height 43
click at [404, 278] on div at bounding box center [420, 269] width 518 height 43
click at [421, 277] on div at bounding box center [420, 270] width 518 height 42
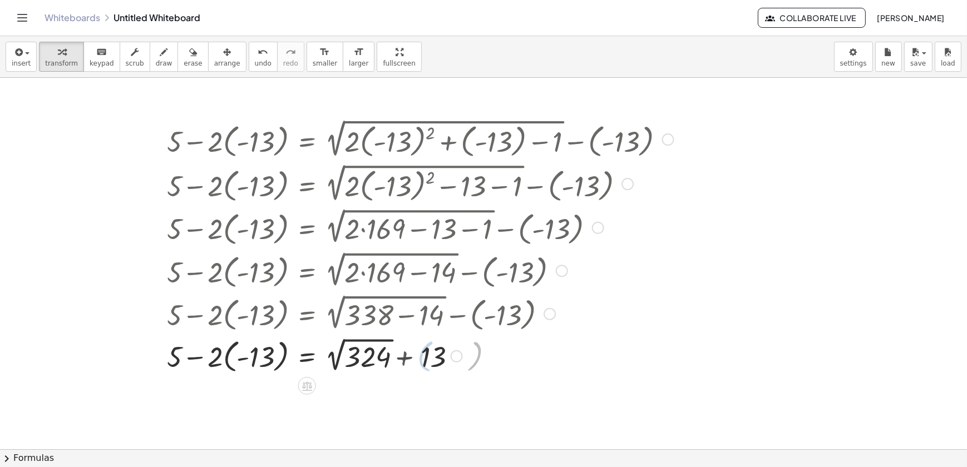
click at [451, 373] on div at bounding box center [420, 355] width 518 height 42
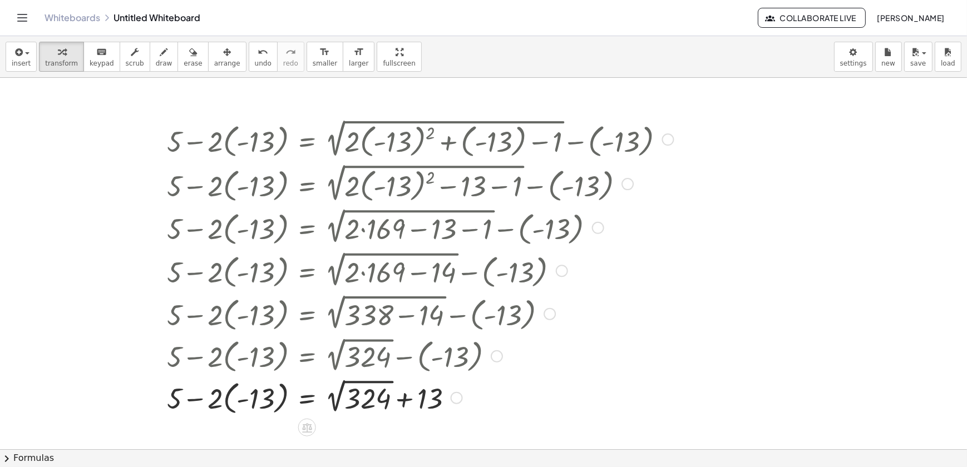
click at [356, 389] on div at bounding box center [420, 397] width 518 height 42
click at [226, 404] on div at bounding box center [420, 397] width 518 height 41
drag, startPoint x: 228, startPoint y: 397, endPoint x: 245, endPoint y: 401, distance: 17.7
click at [228, 397] on div at bounding box center [420, 397] width 518 height 38
click at [261, 399] on div at bounding box center [420, 397] width 518 height 38
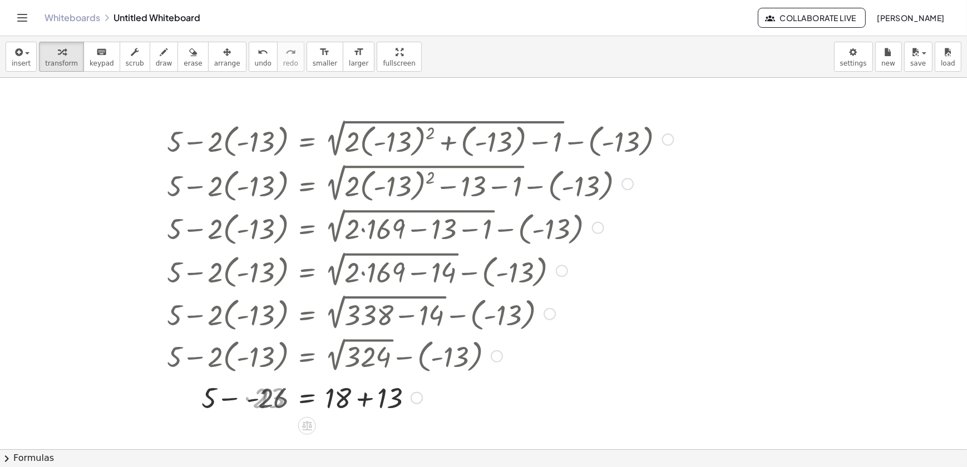
click at [252, 399] on div at bounding box center [420, 397] width 518 height 38
click at [268, 394] on div at bounding box center [420, 397] width 518 height 38
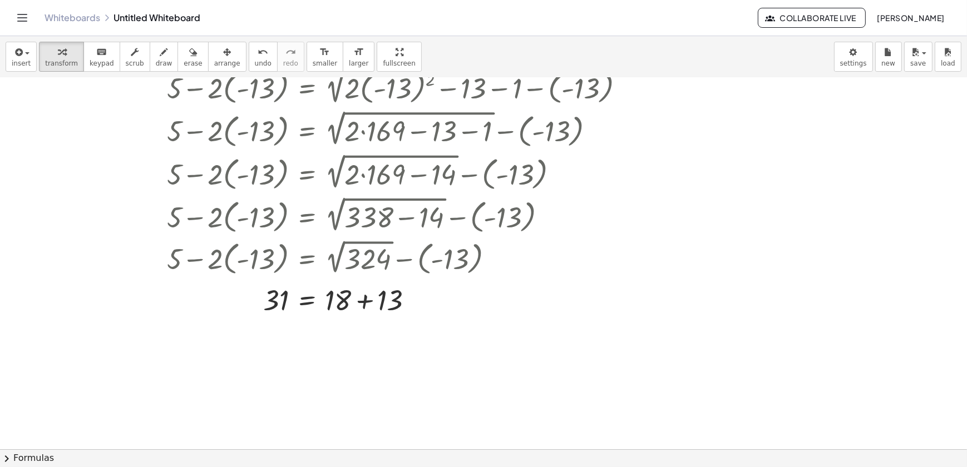
scroll to position [101, 0]
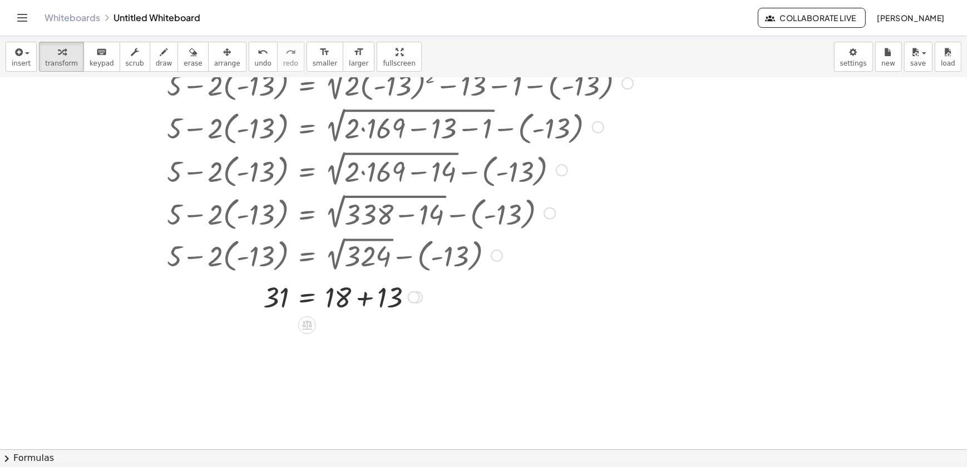
drag, startPoint x: 406, startPoint y: 308, endPoint x: 384, endPoint y: 306, distance: 22.3
click at [389, 306] on div at bounding box center [420, 297] width 518 height 38
click at [384, 306] on div at bounding box center [420, 297] width 518 height 38
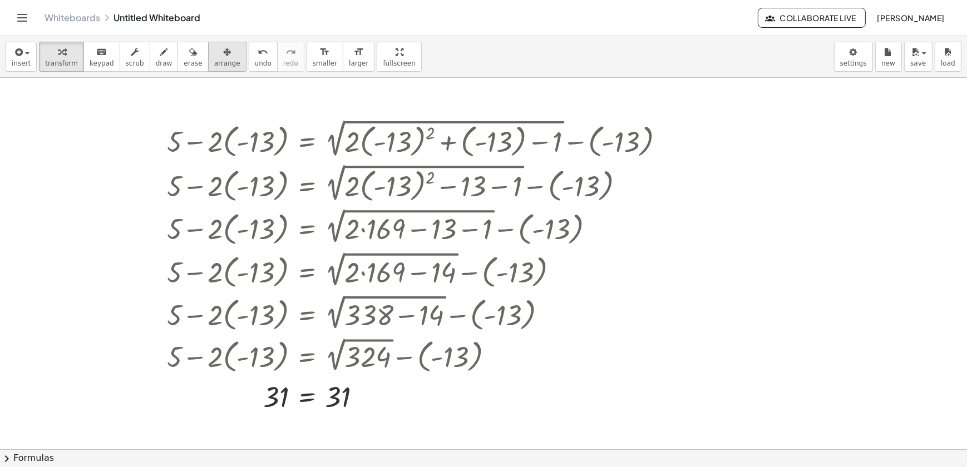
click at [224, 55] on button "arrange" at bounding box center [227, 57] width 38 height 30
click at [255, 60] on span "undo" at bounding box center [263, 64] width 17 height 8
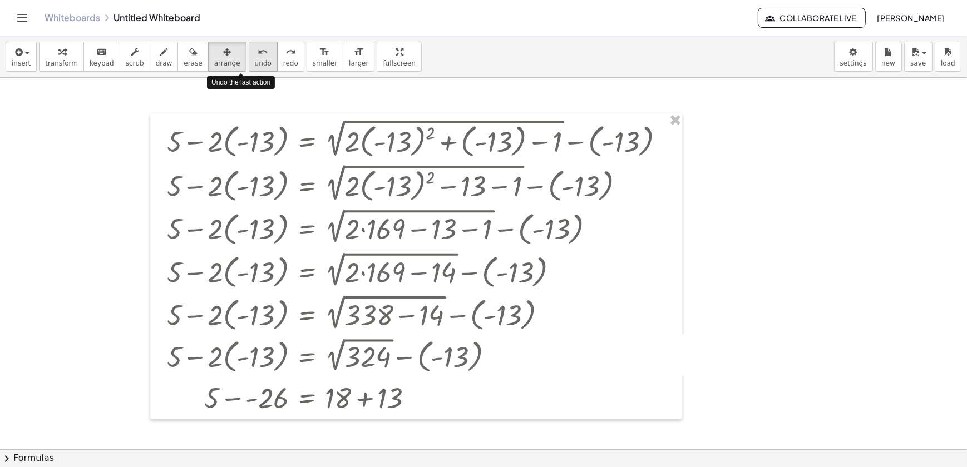
click at [255, 60] on span "undo" at bounding box center [263, 64] width 17 height 8
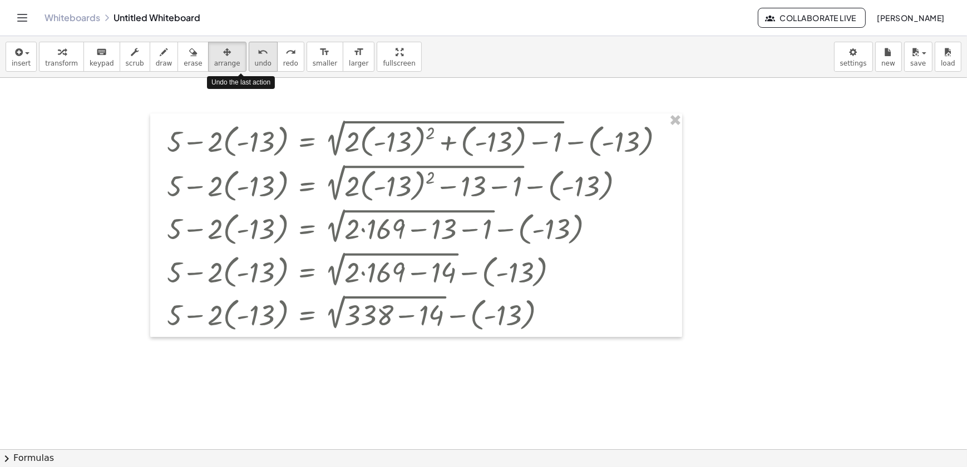
click at [255, 60] on span "undo" at bounding box center [263, 64] width 17 height 8
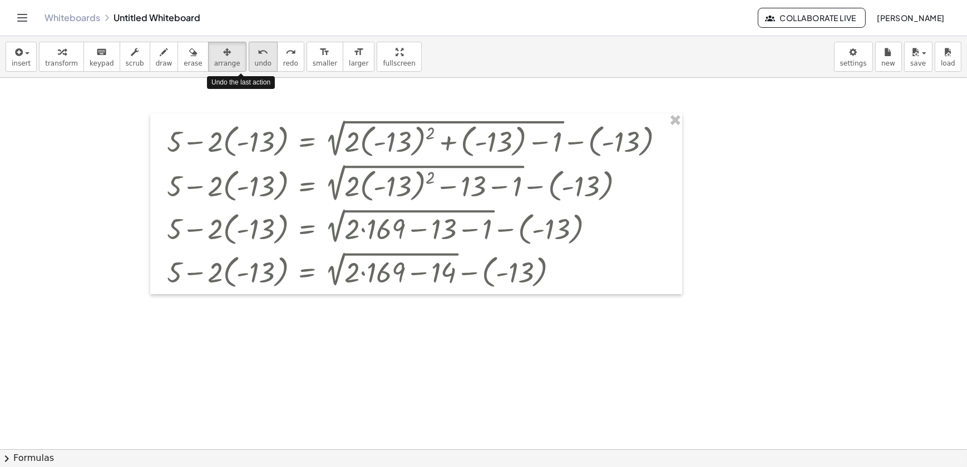
click at [255, 60] on span "undo" at bounding box center [263, 64] width 17 height 8
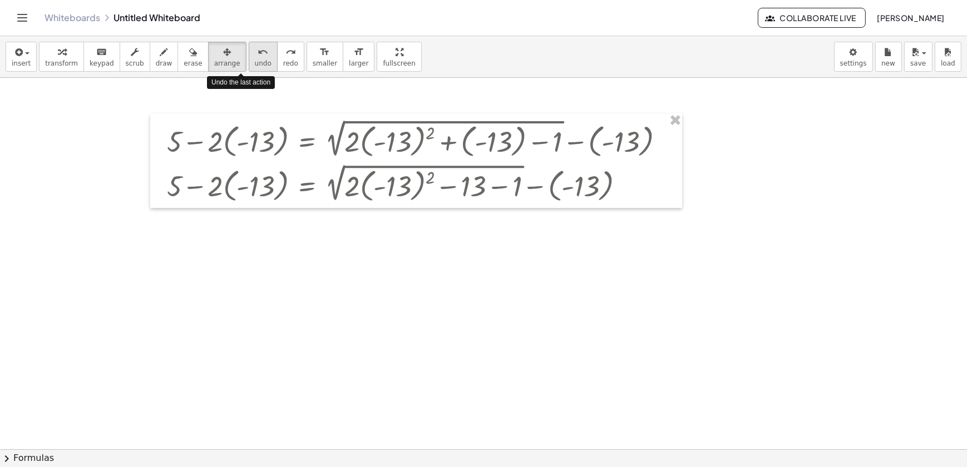
click at [255, 60] on span "undo" at bounding box center [263, 64] width 17 height 8
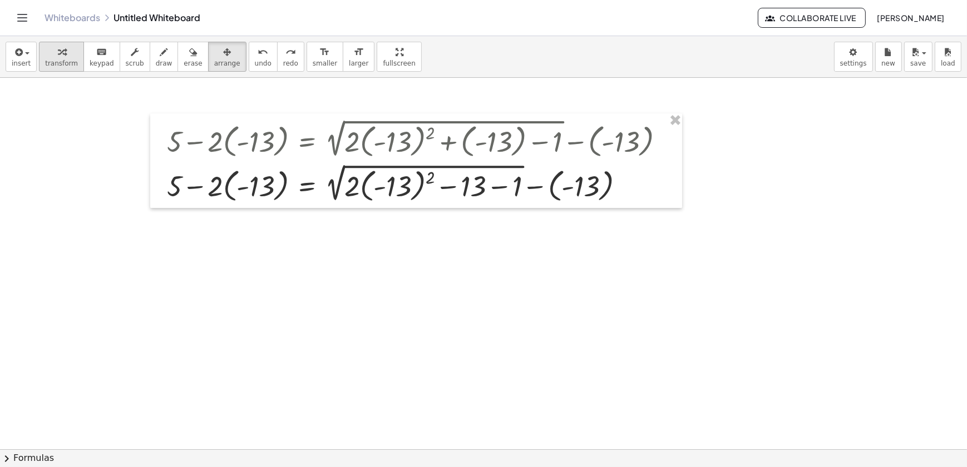
click at [55, 60] on span "transform" at bounding box center [61, 64] width 33 height 8
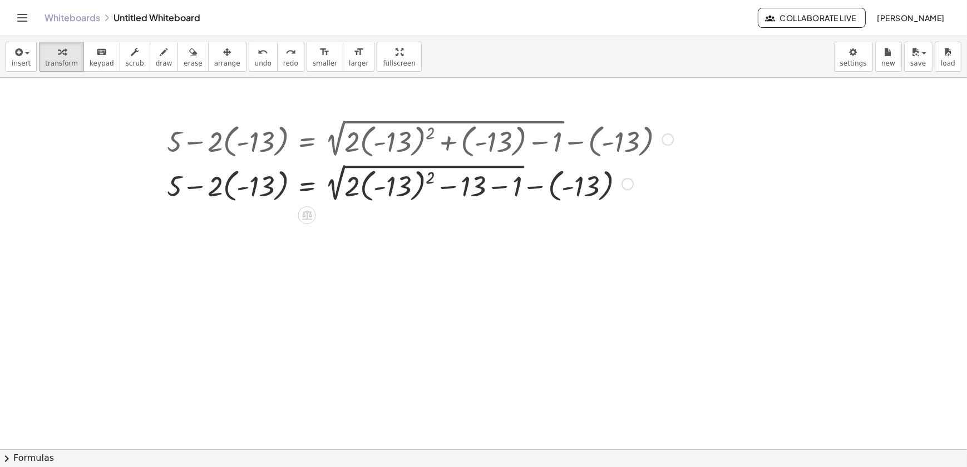
click at [629, 180] on div at bounding box center [627, 184] width 12 height 12
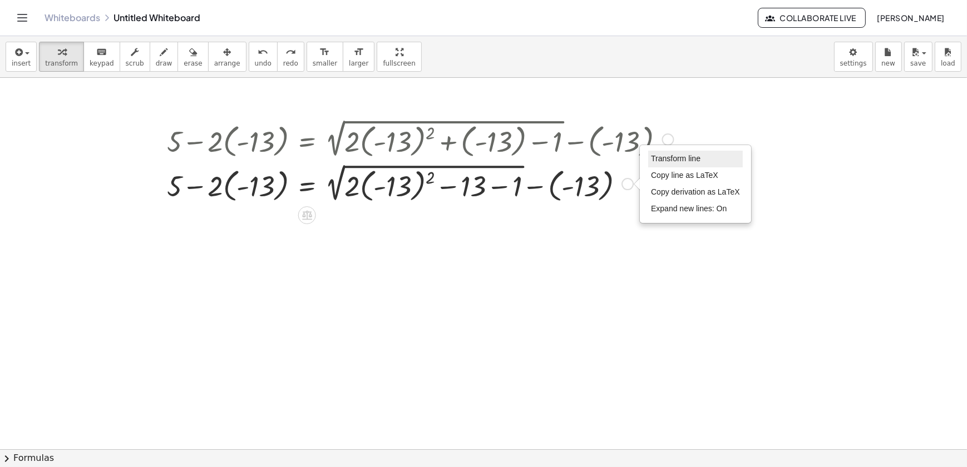
click at [663, 160] on span "Transform line" at bounding box center [676, 158] width 50 height 9
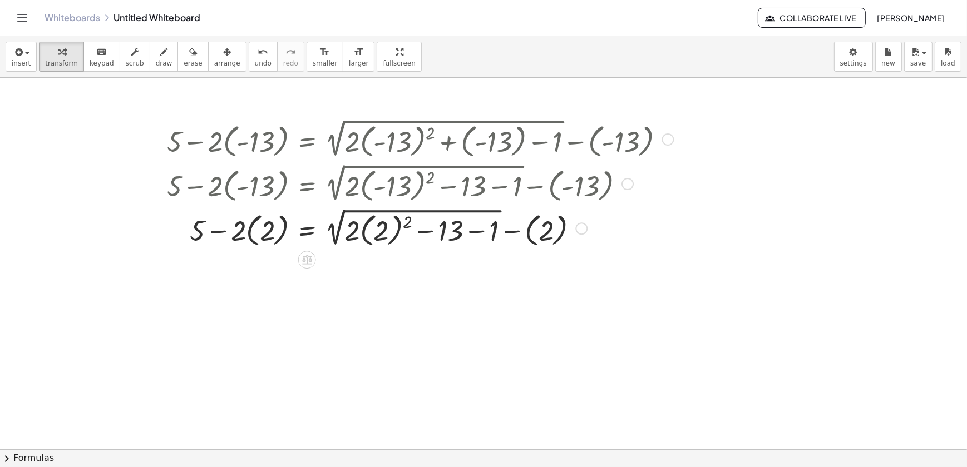
click at [260, 235] on div at bounding box center [420, 227] width 518 height 44
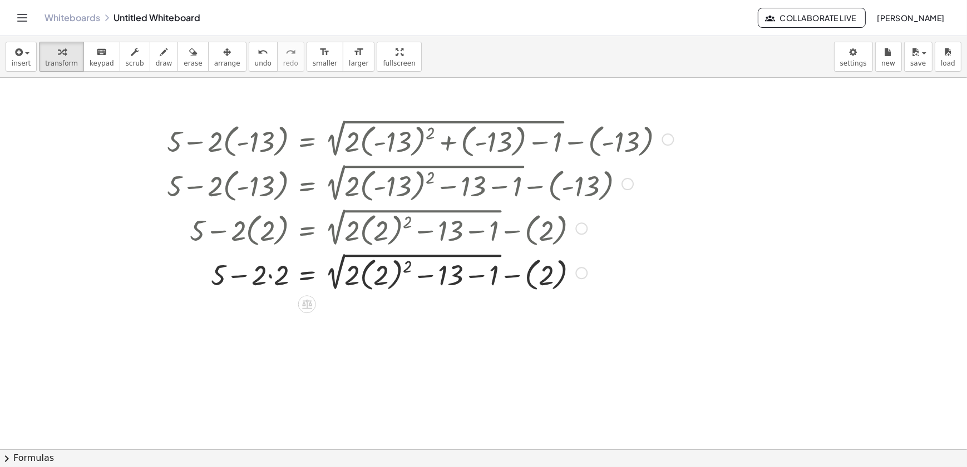
drag, startPoint x: 268, startPoint y: 293, endPoint x: 285, endPoint y: 285, distance: 18.7
click at [283, 286] on div at bounding box center [420, 272] width 518 height 44
click at [290, 283] on div at bounding box center [420, 272] width 518 height 44
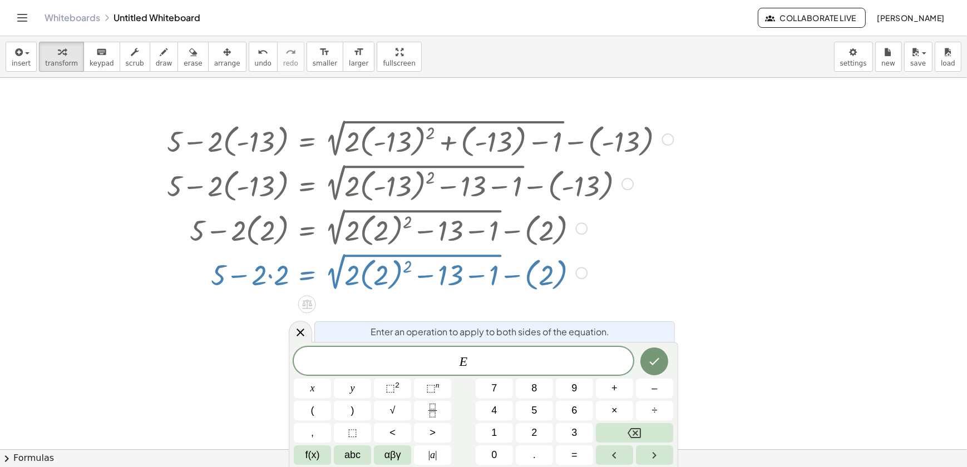
click at [221, 331] on div at bounding box center [483, 449] width 967 height 743
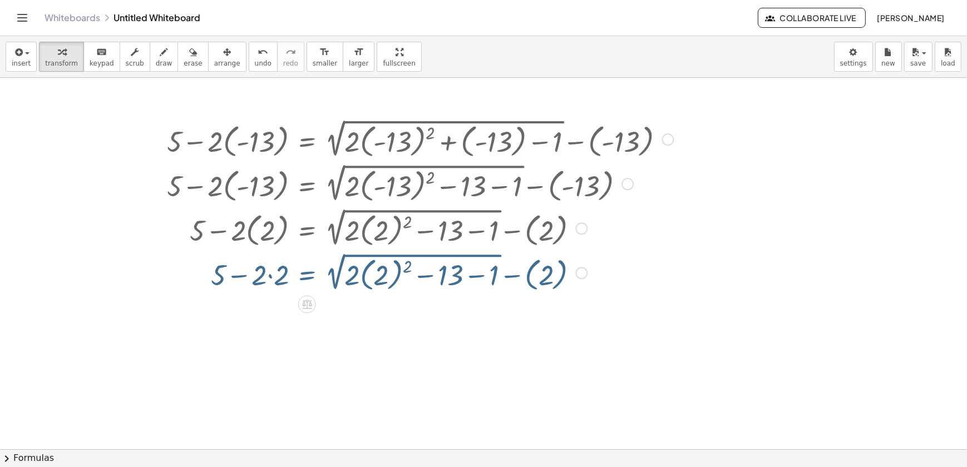
click at [278, 275] on div at bounding box center [420, 272] width 518 height 44
click at [338, 266] on div at bounding box center [420, 272] width 518 height 44
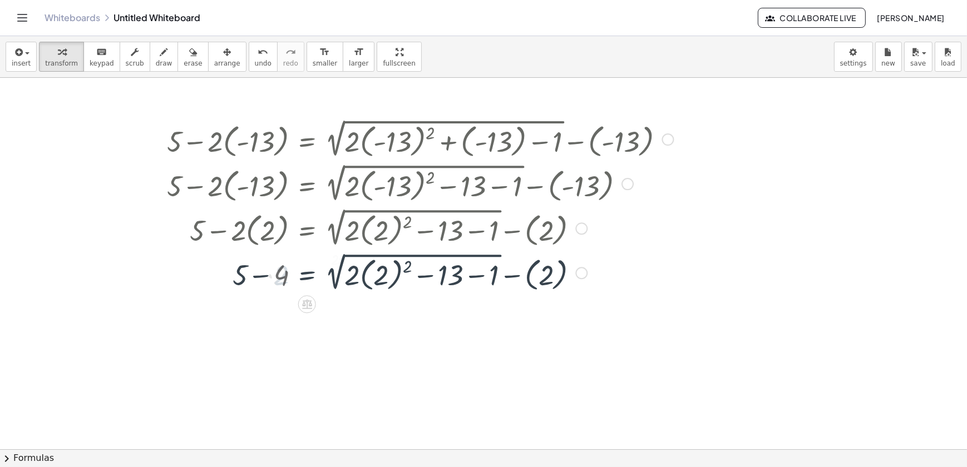
drag, startPoint x: 353, startPoint y: 274, endPoint x: 359, endPoint y: 278, distance: 8.0
click at [358, 278] on div at bounding box center [420, 272] width 518 height 44
click at [362, 278] on div at bounding box center [420, 272] width 518 height 44
click at [362, 278] on div at bounding box center [420, 271] width 518 height 43
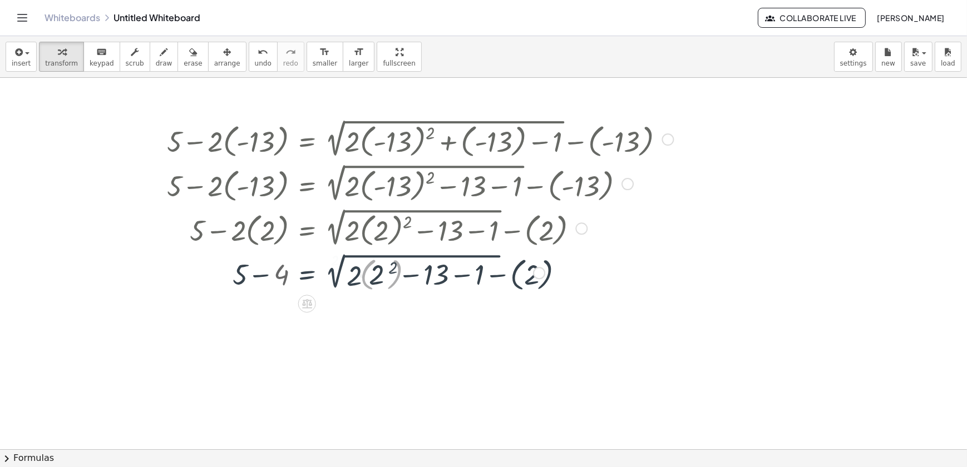
click at [362, 278] on div at bounding box center [420, 271] width 518 height 43
click at [371, 279] on div at bounding box center [420, 271] width 518 height 43
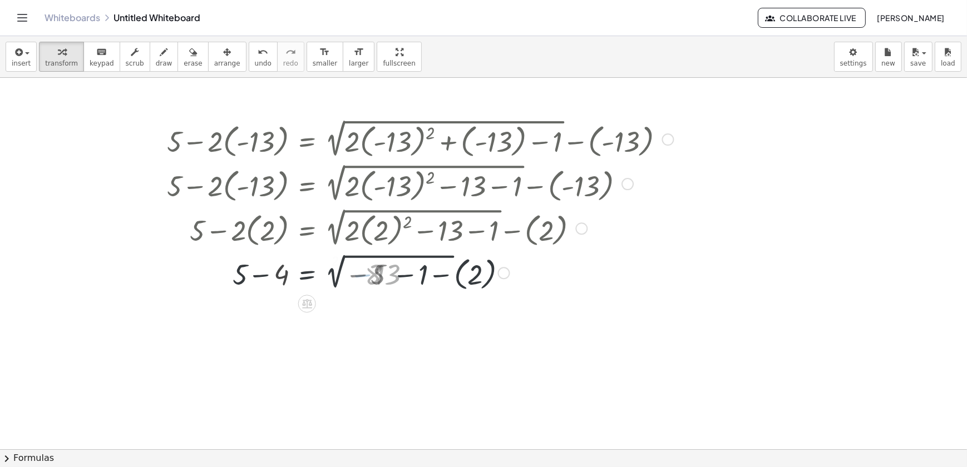
click at [371, 279] on div at bounding box center [420, 271] width 518 height 43
click at [307, 140] on div "+ 5 − · 2 · ( - 13 ) = + 2 √ ( + · 2 · ( - 13 ) 2 + ( - 13 ) − 1 ) − ( - 13 ) +…" at bounding box center [307, 140] width 0 height 0
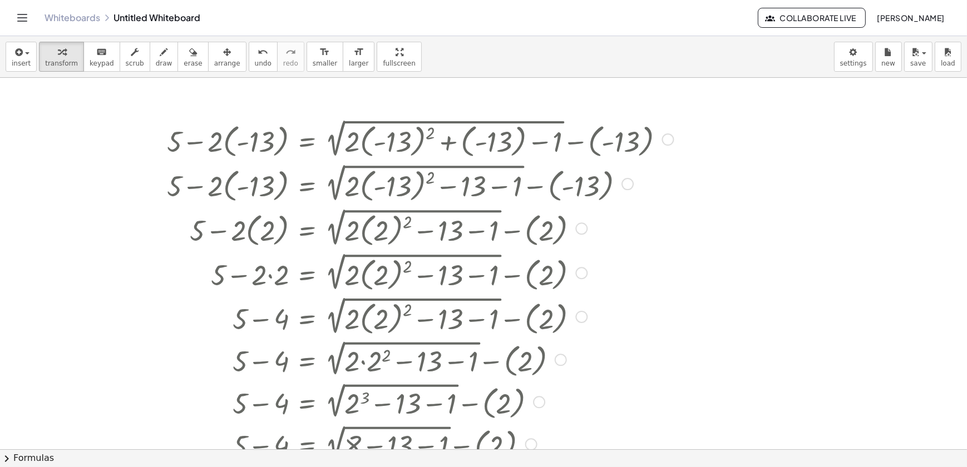
click at [370, 280] on div at bounding box center [410, 272] width 540 height 44
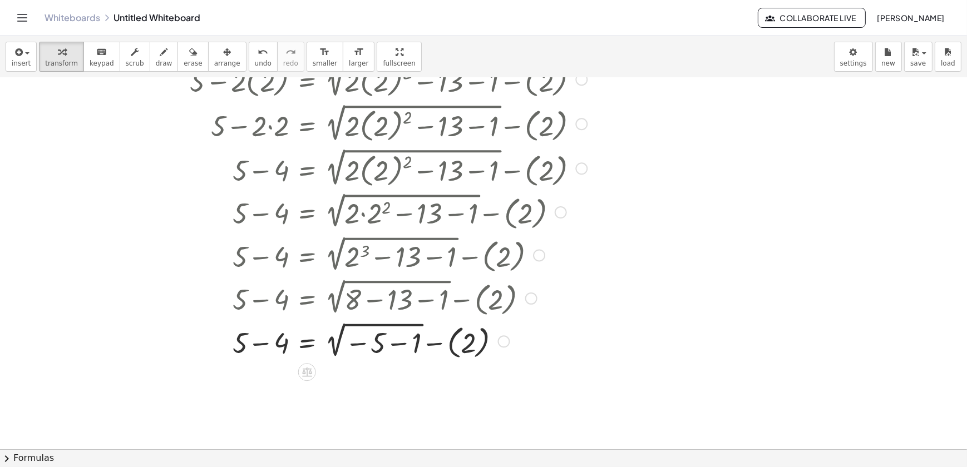
scroll to position [151, 0]
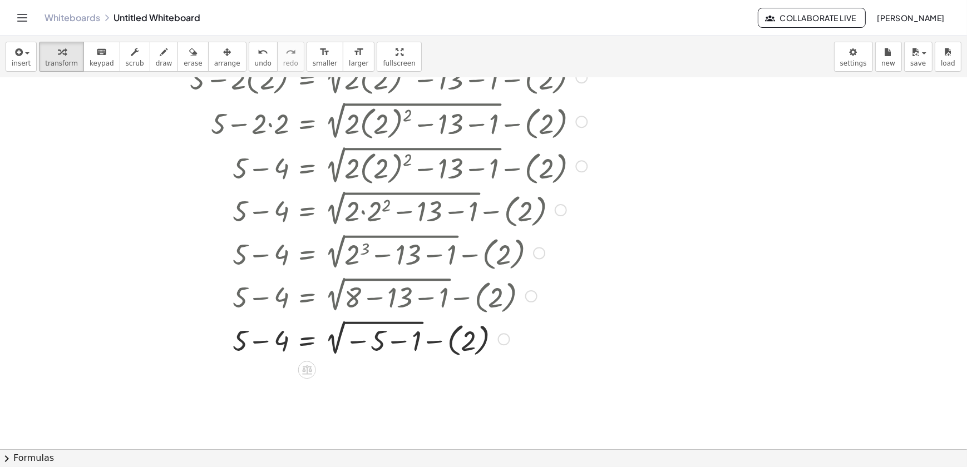
click at [389, 353] on div at bounding box center [420, 338] width 518 height 43
click at [355, 338] on div at bounding box center [420, 338] width 518 height 43
click at [332, 345] on div at bounding box center [420, 338] width 518 height 43
click at [410, 345] on div at bounding box center [420, 338] width 518 height 43
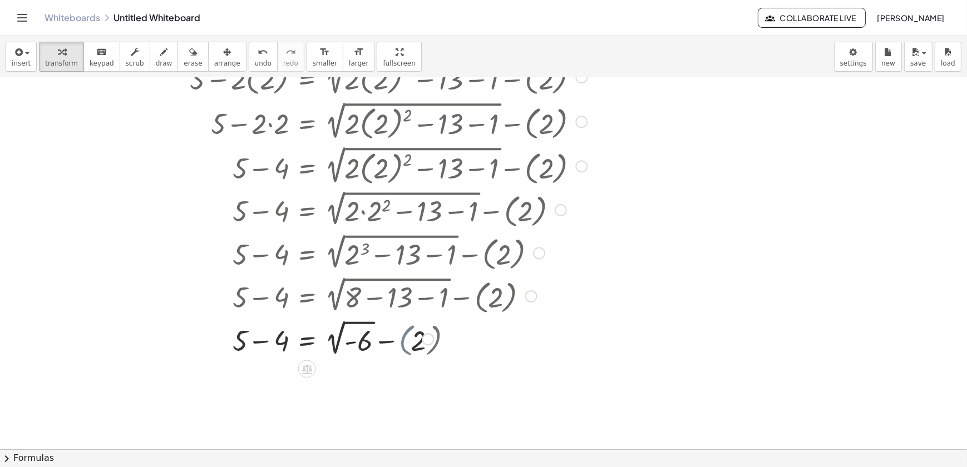
click at [393, 346] on div at bounding box center [420, 339] width 518 height 42
drag, startPoint x: 389, startPoint y: 386, endPoint x: 259, endPoint y: 395, distance: 130.5
click at [259, 395] on div at bounding box center [420, 381] width 518 height 42
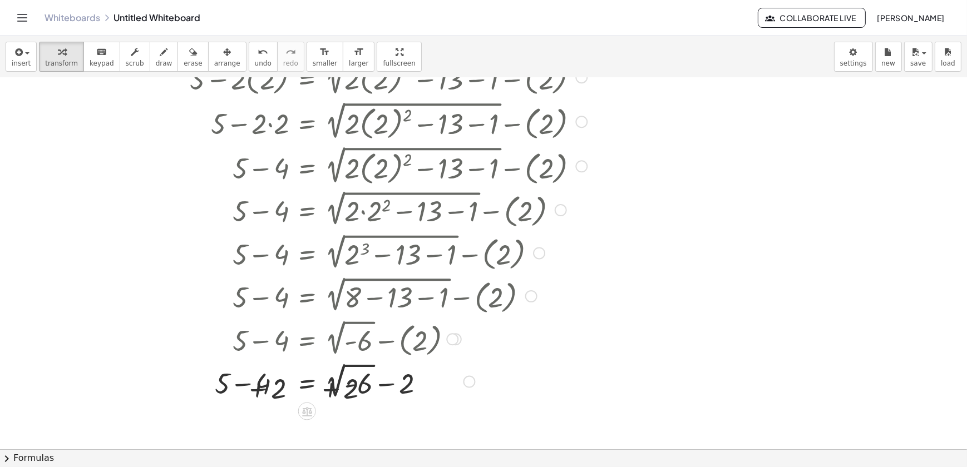
click at [259, 395] on div at bounding box center [420, 381] width 518 height 42
click at [258, 395] on div at bounding box center [420, 381] width 518 height 42
click at [435, 385] on div at bounding box center [420, 381] width 518 height 42
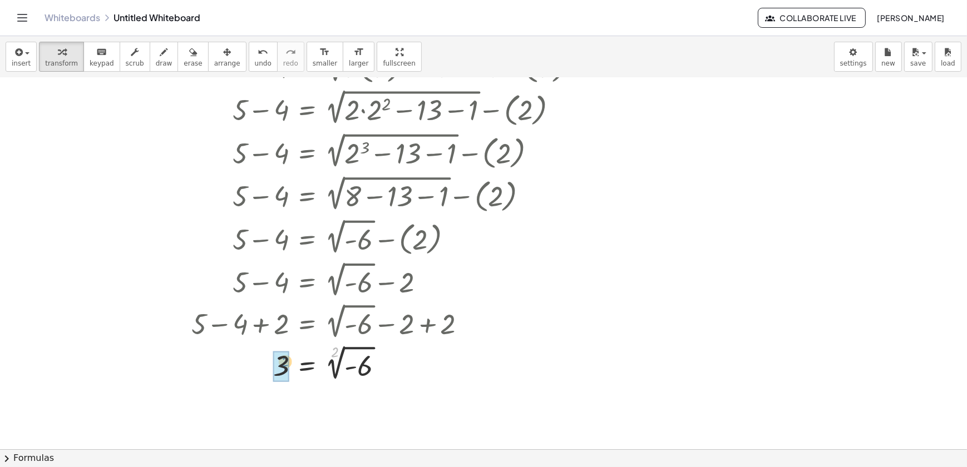
drag, startPoint x: 334, startPoint y: 355, endPoint x: 286, endPoint y: 363, distance: 47.9
click at [283, 365] on div at bounding box center [420, 363] width 518 height 37
click at [342, 373] on div at bounding box center [420, 363] width 518 height 37
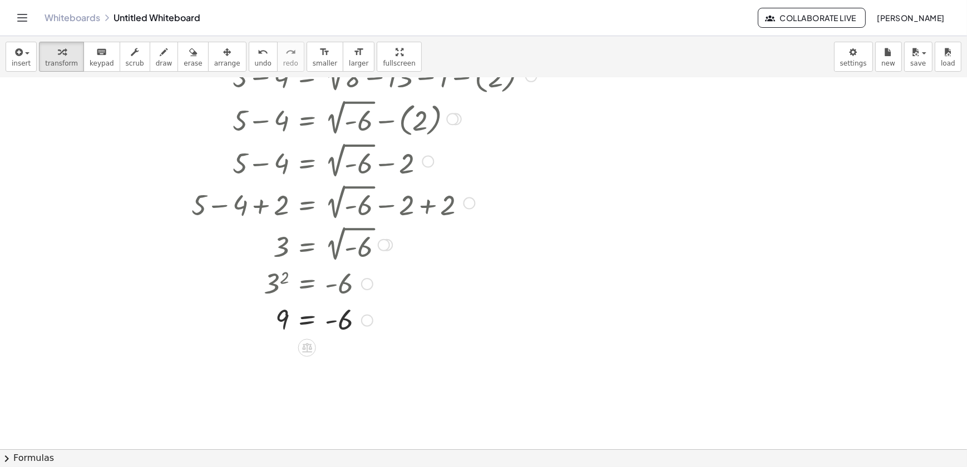
scroll to position [321, 0]
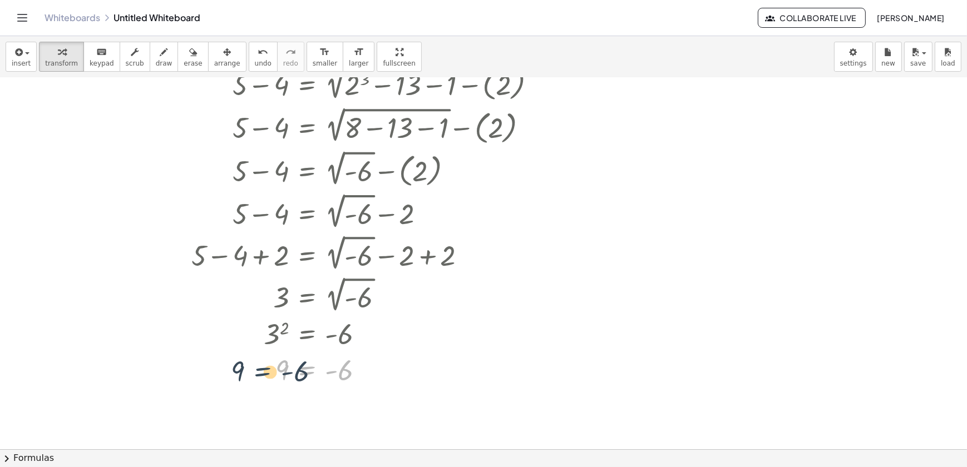
drag, startPoint x: 324, startPoint y: 373, endPoint x: 314, endPoint y: 385, distance: 16.2
click at [314, 385] on div at bounding box center [420, 370] width 518 height 37
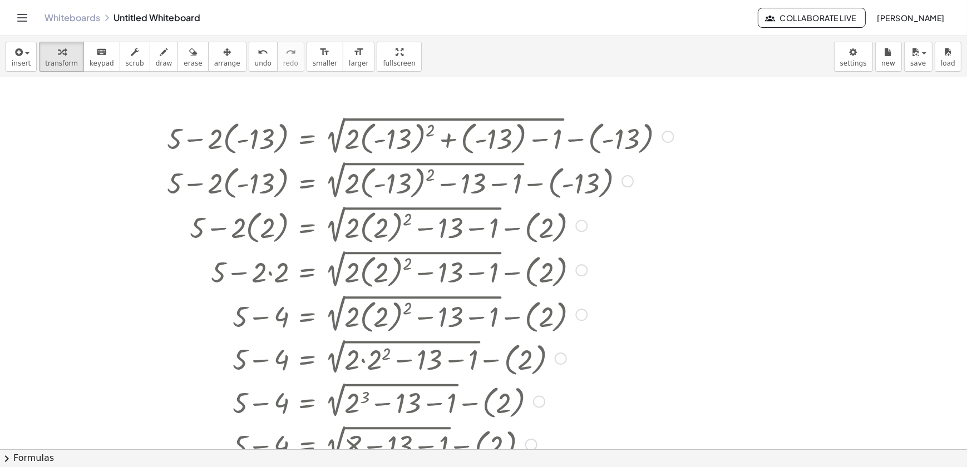
scroll to position [0, 0]
